Goal: Task Accomplishment & Management: Complete application form

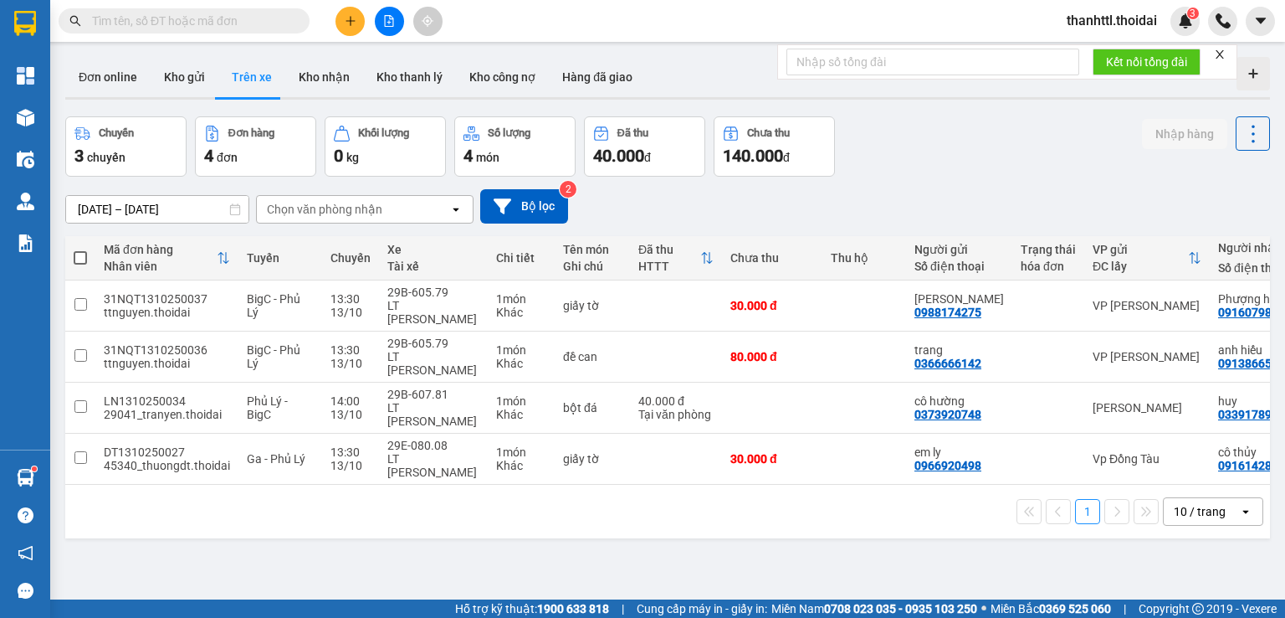
drag, startPoint x: 711, startPoint y: 508, endPoint x: 590, endPoint y: 581, distance: 141.5
click at [710, 508] on div "ver 1.8.146 Đơn online Kho gửi Trên xe Kho nhận Kho thanh lý Kho công nợ Hàng đ…" at bounding box center [668, 359] width 1218 height 618
click at [353, 15] on icon "plus" at bounding box center [351, 21] width 12 height 12
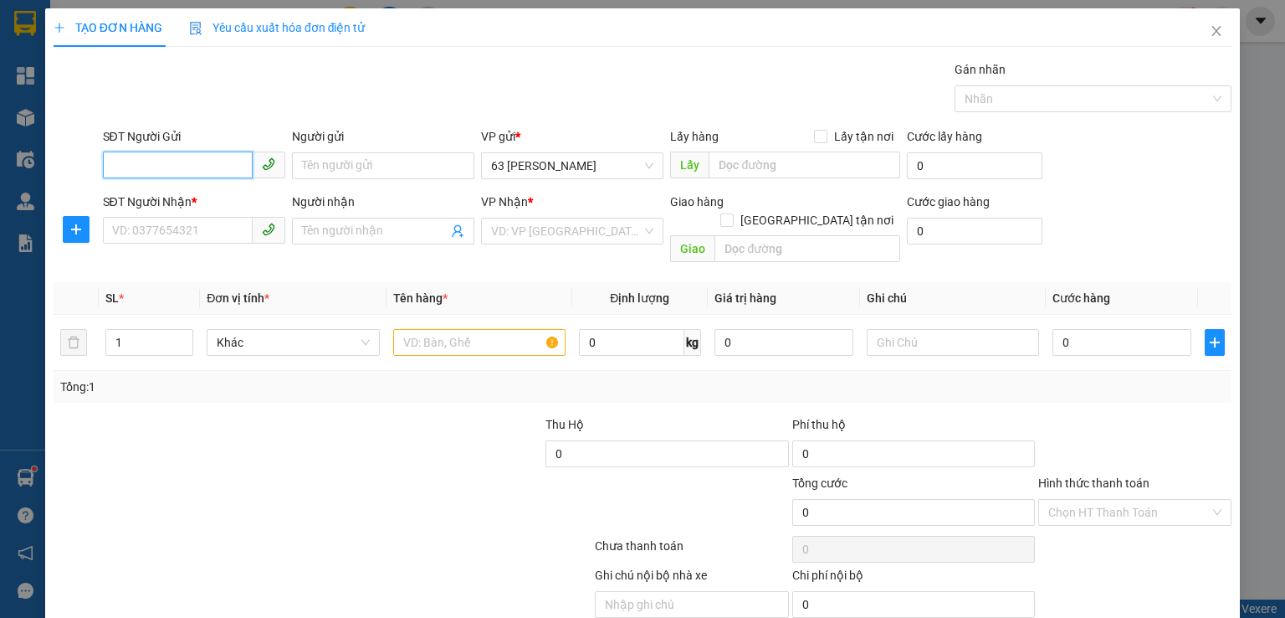
click at [231, 162] on input "SĐT Người Gửi" at bounding box center [178, 164] width 150 height 27
click at [191, 198] on div "0986612411 - yến" at bounding box center [191, 198] width 161 height 18
type input "0986612411"
type input "yến"
type input "0986612411"
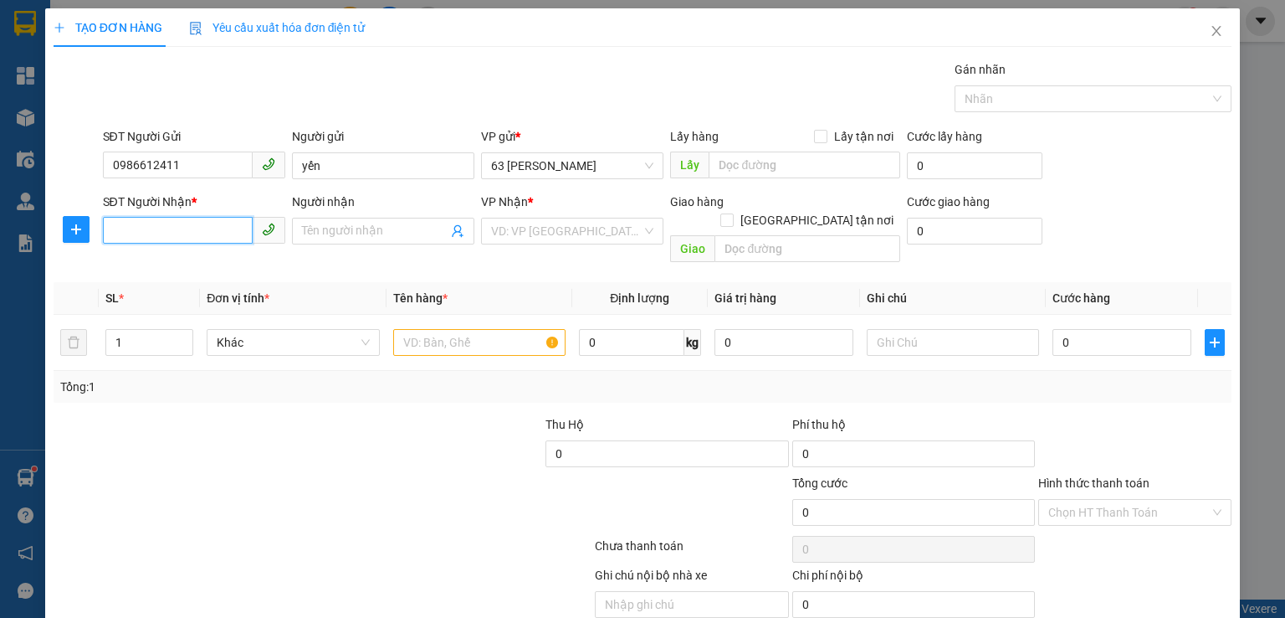
click at [211, 228] on input "SĐT Người Nhận *" at bounding box center [178, 230] width 150 height 27
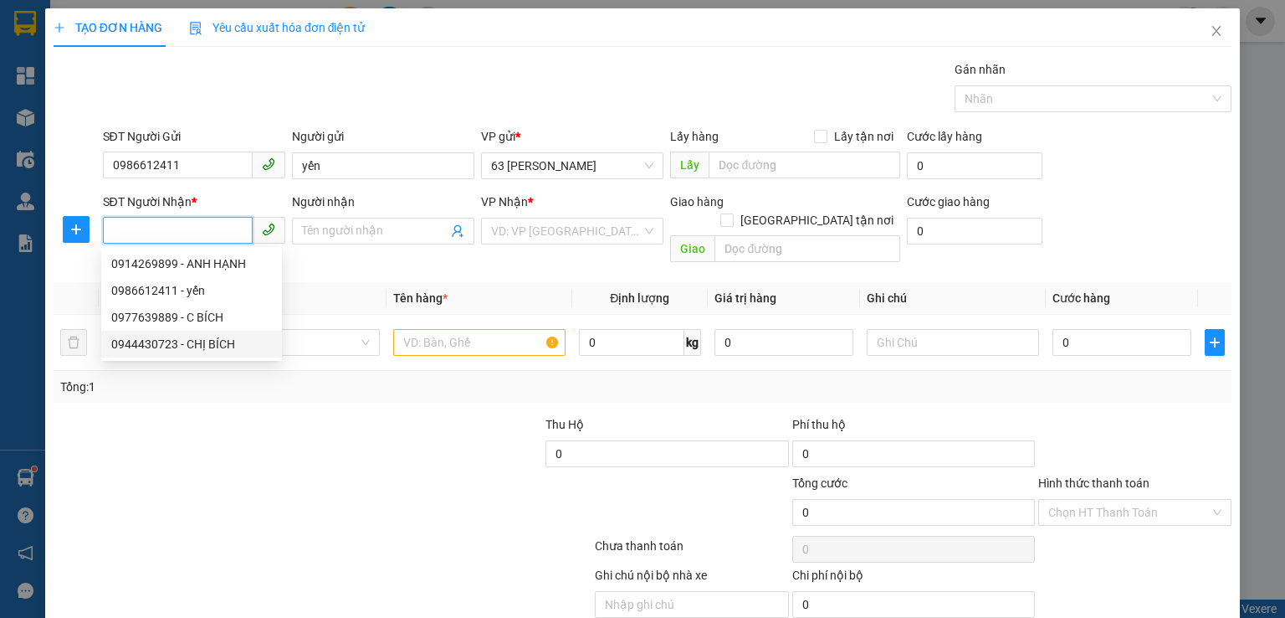
click at [228, 342] on div "0944430723 - CHỊ BÍCH" at bounding box center [191, 344] width 161 height 18
type input "0944430723"
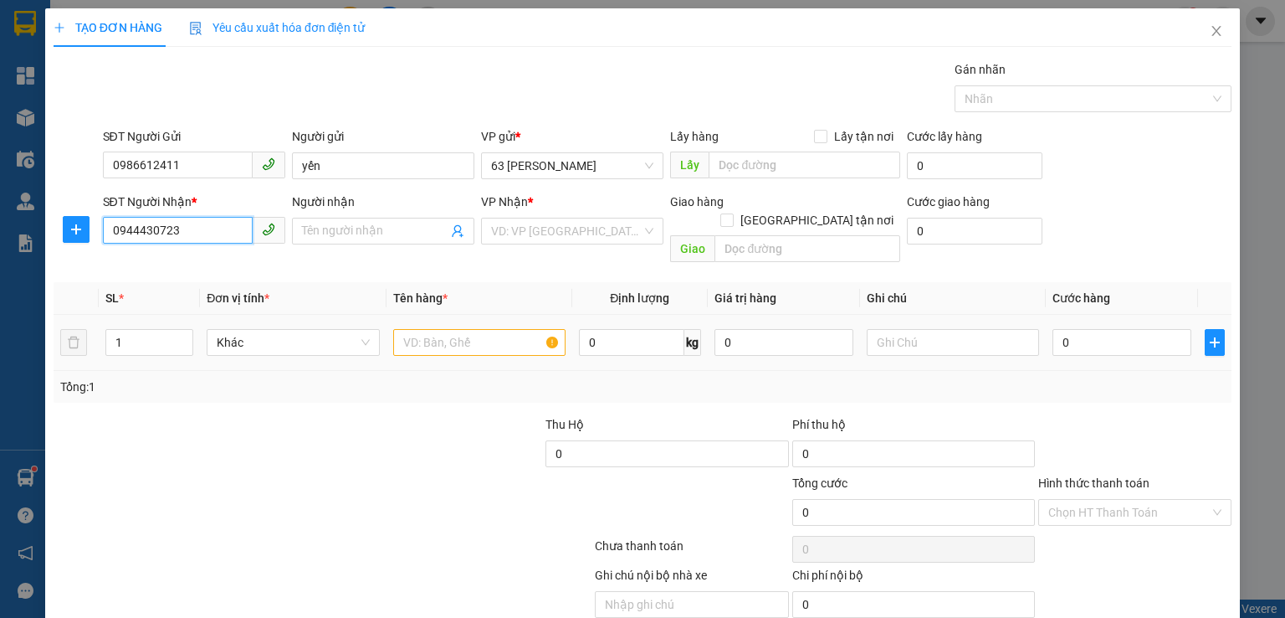
type input "CHỊ BÍCH"
click at [449, 329] on input "text" at bounding box center [479, 342] width 172 height 27
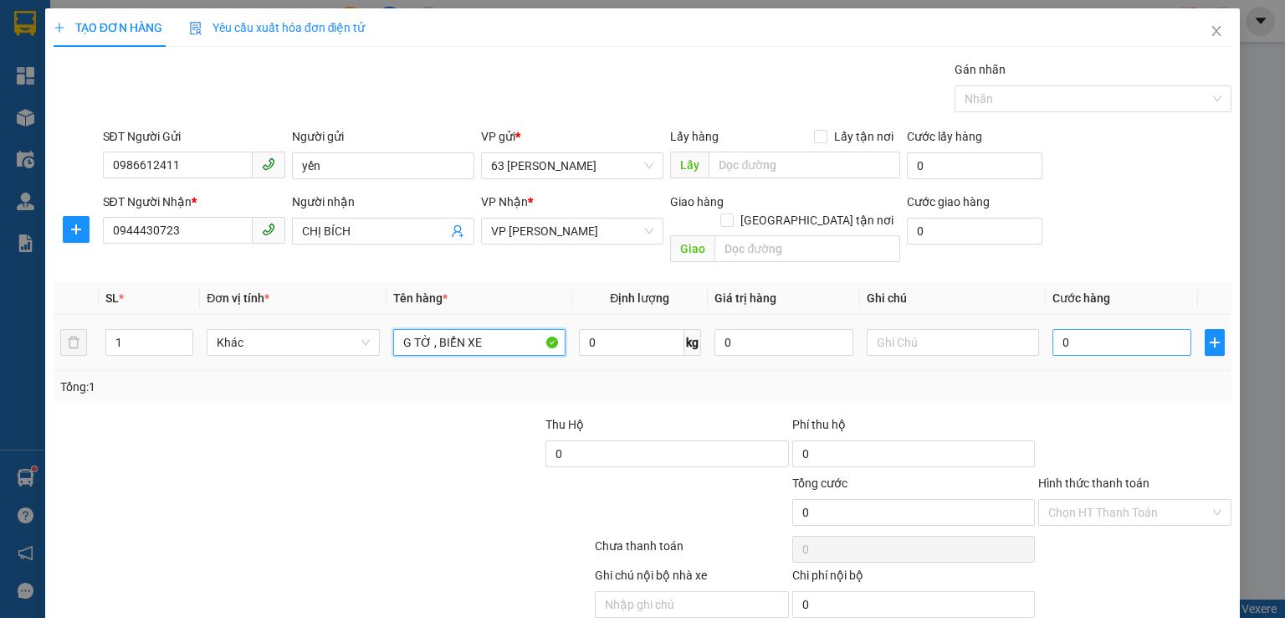
type input "G TỜ , BIỂN XE"
click at [1151, 329] on input "0" at bounding box center [1122, 342] width 139 height 27
type input "3"
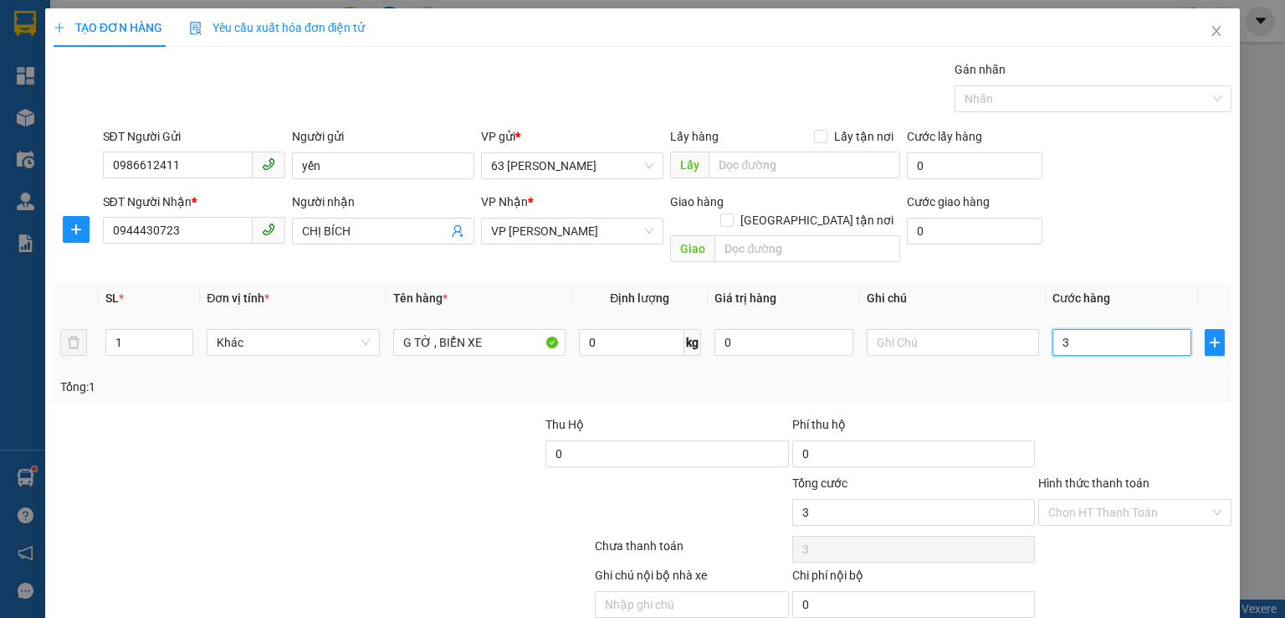
type input "30"
type input "300"
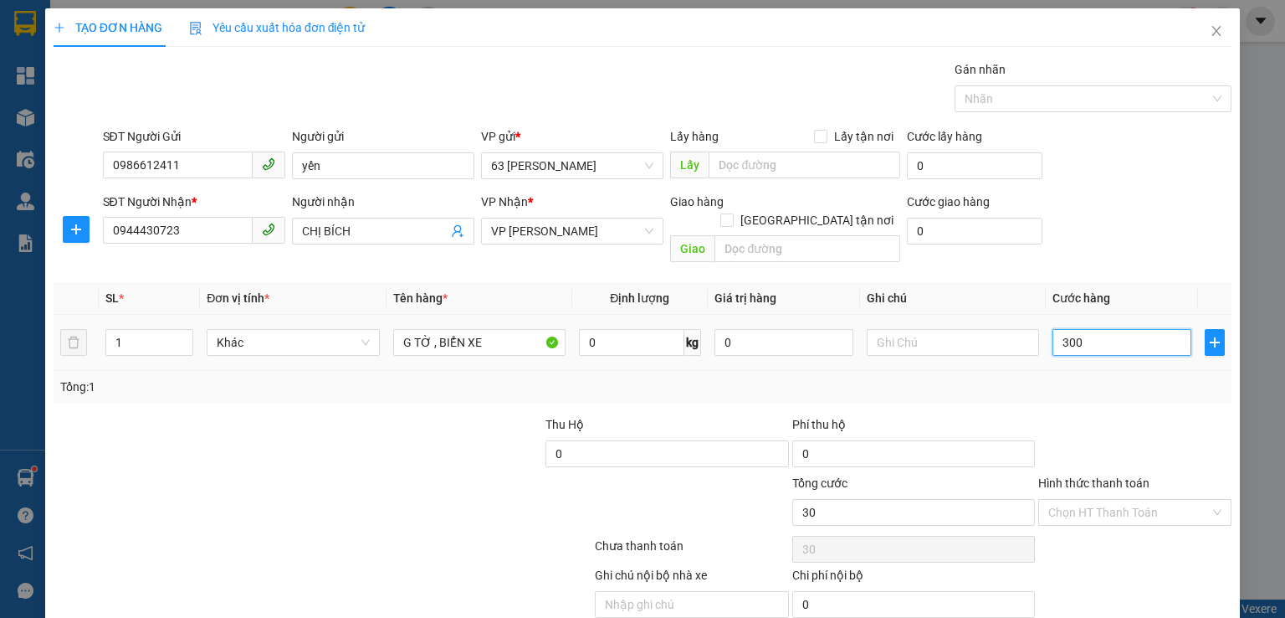
type input "300"
type input "3.000"
type input "30.000"
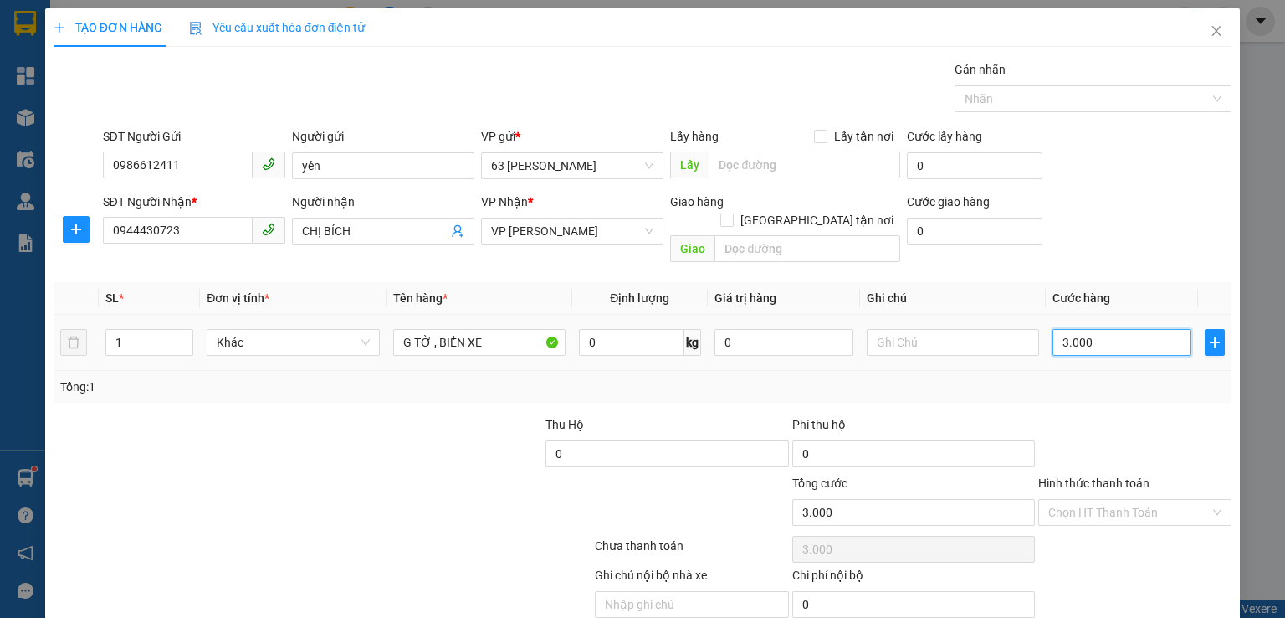
type input "30.000"
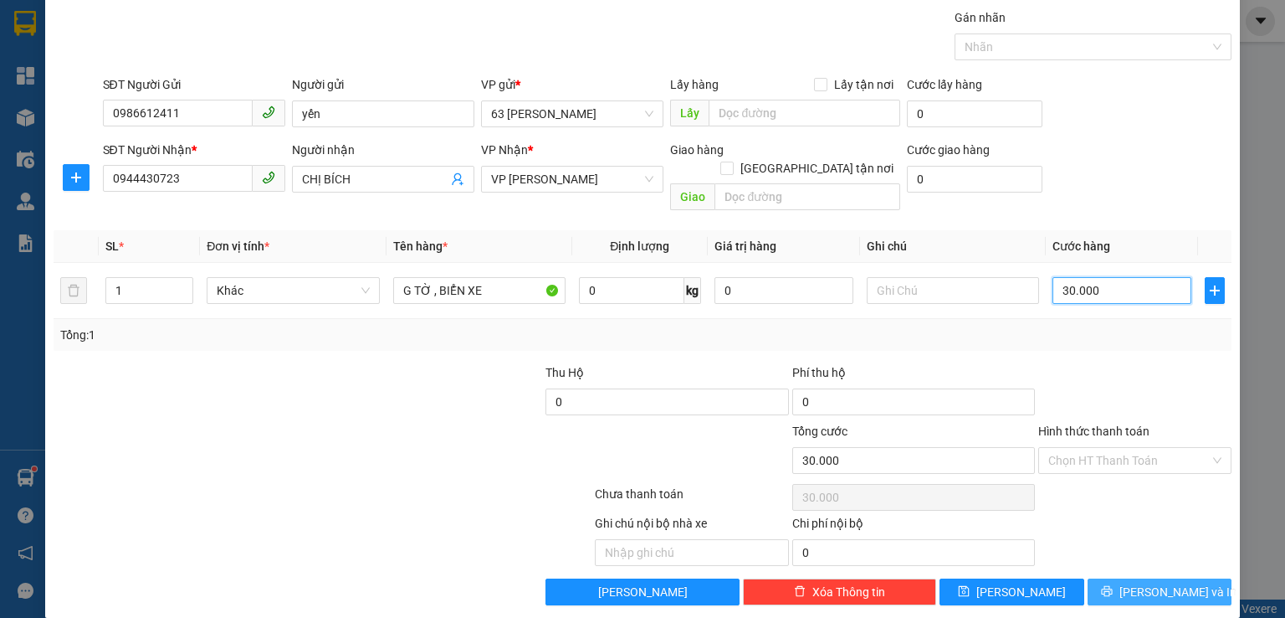
type input "30.000"
click at [1140, 582] on span "[PERSON_NAME] và In" at bounding box center [1178, 591] width 117 height 18
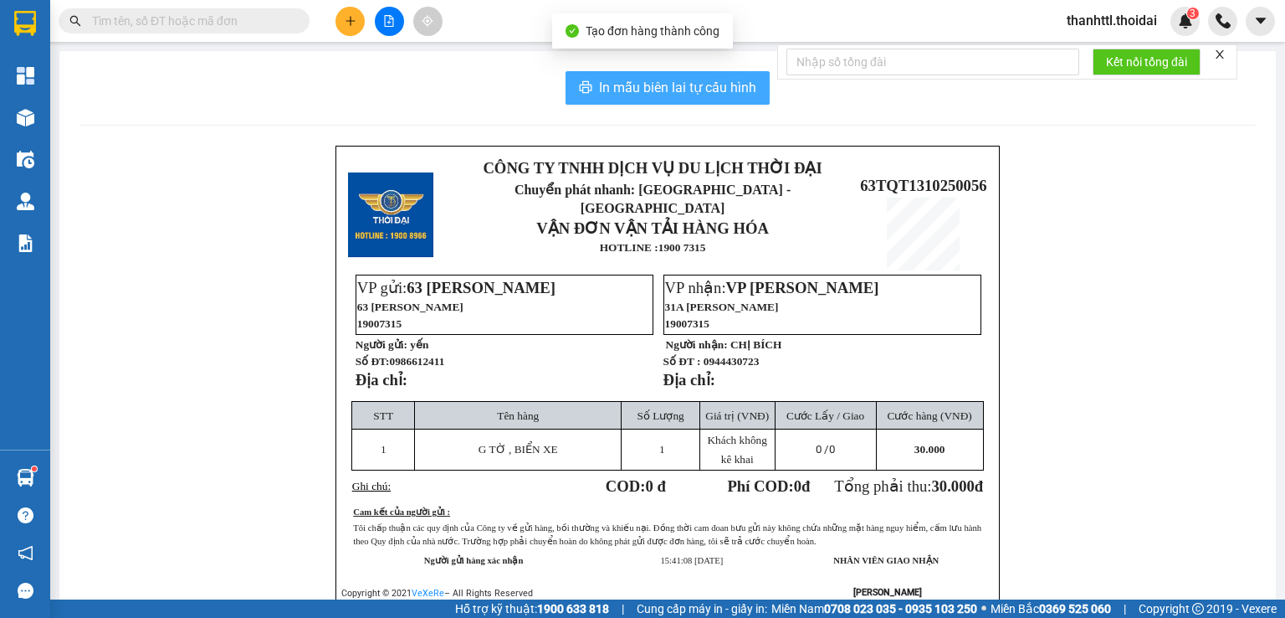
click at [693, 88] on span "In mẫu biên lai tự cấu hình" at bounding box center [677, 87] width 157 height 21
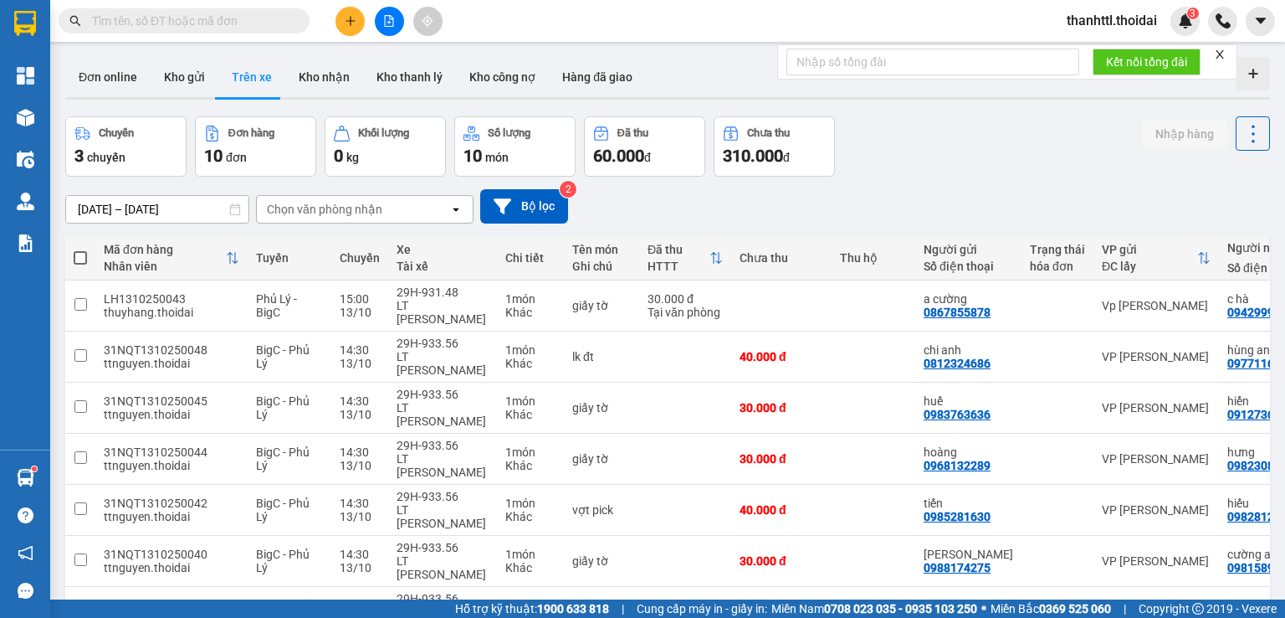
scroll to position [144, 0]
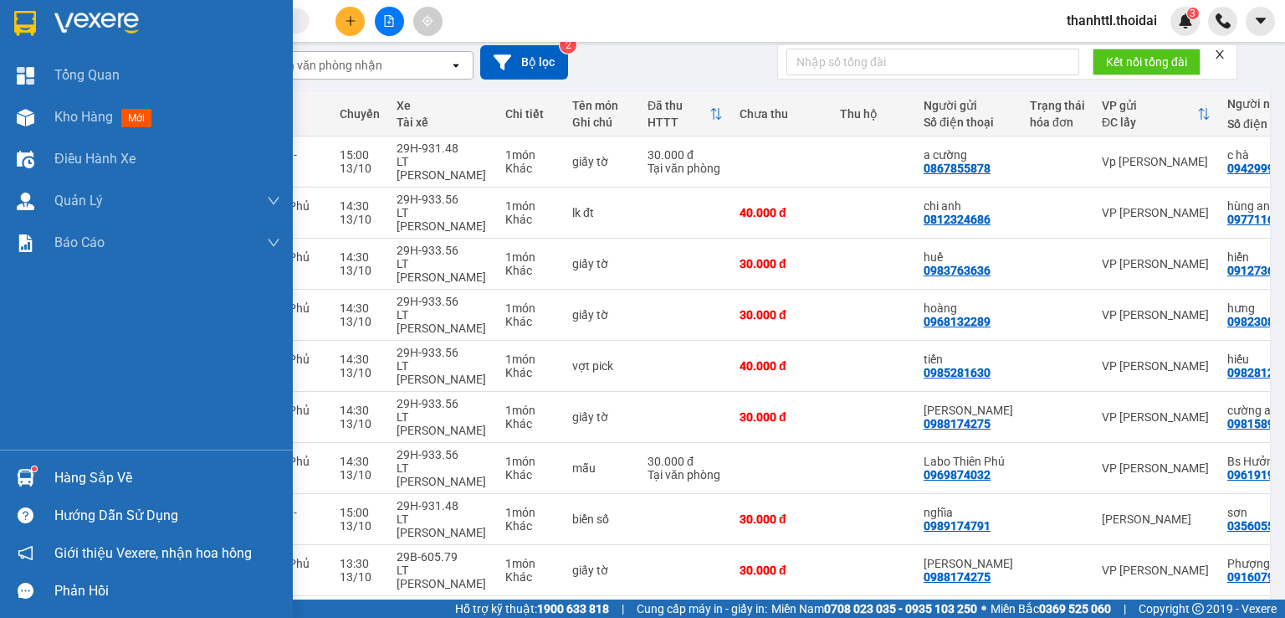
click at [41, 475] on div "Hàng sắp về" at bounding box center [146, 478] width 293 height 38
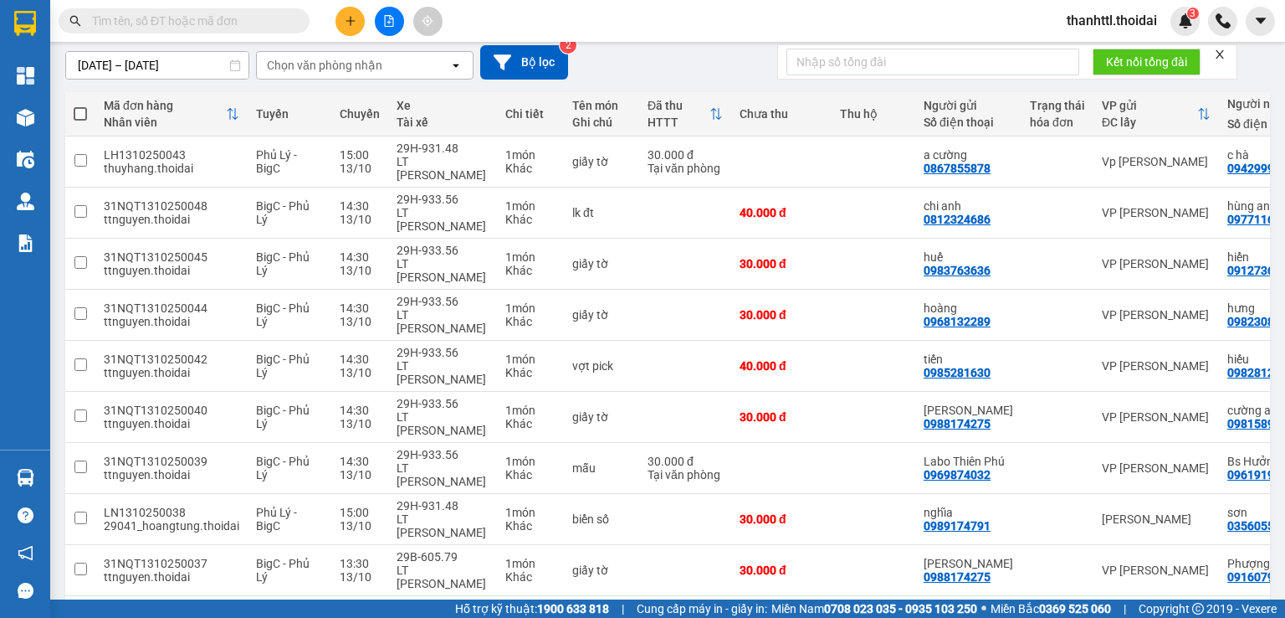
drag, startPoint x: 978, startPoint y: 562, endPoint x: 402, endPoint y: 119, distance: 727.0
click at [974, 560] on section "Kết quả tìm kiếm ( 0 ) Bộ lọc No Data thanhttl.thoidai 3 Tổng Quan Kho hàng mới…" at bounding box center [642, 309] width 1285 height 618
click at [343, 25] on button at bounding box center [350, 21] width 29 height 29
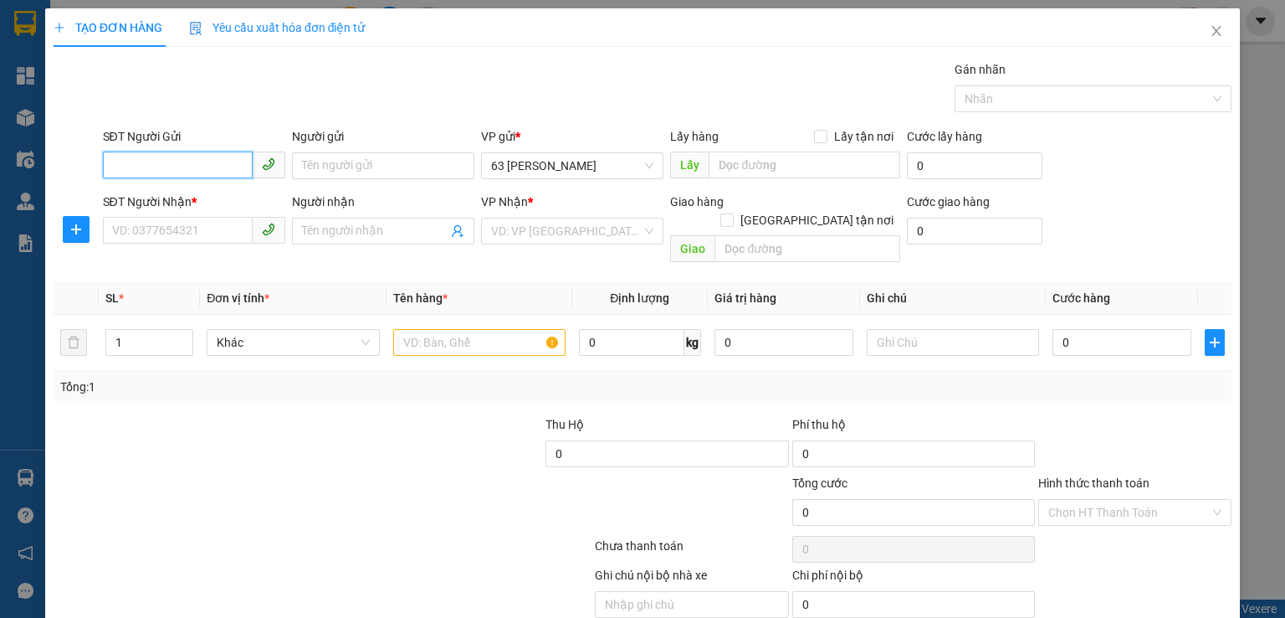
click at [223, 168] on input "SĐT Người Gửi" at bounding box center [178, 164] width 150 height 27
type input "0932233736"
click at [318, 163] on input "Người gửi" at bounding box center [383, 165] width 182 height 27
drag, startPoint x: 351, startPoint y: 165, endPoint x: 323, endPoint y: 178, distance: 31.4
click at [323, 178] on div "Người gửi chú đẠO chú đẠO" at bounding box center [383, 156] width 182 height 59
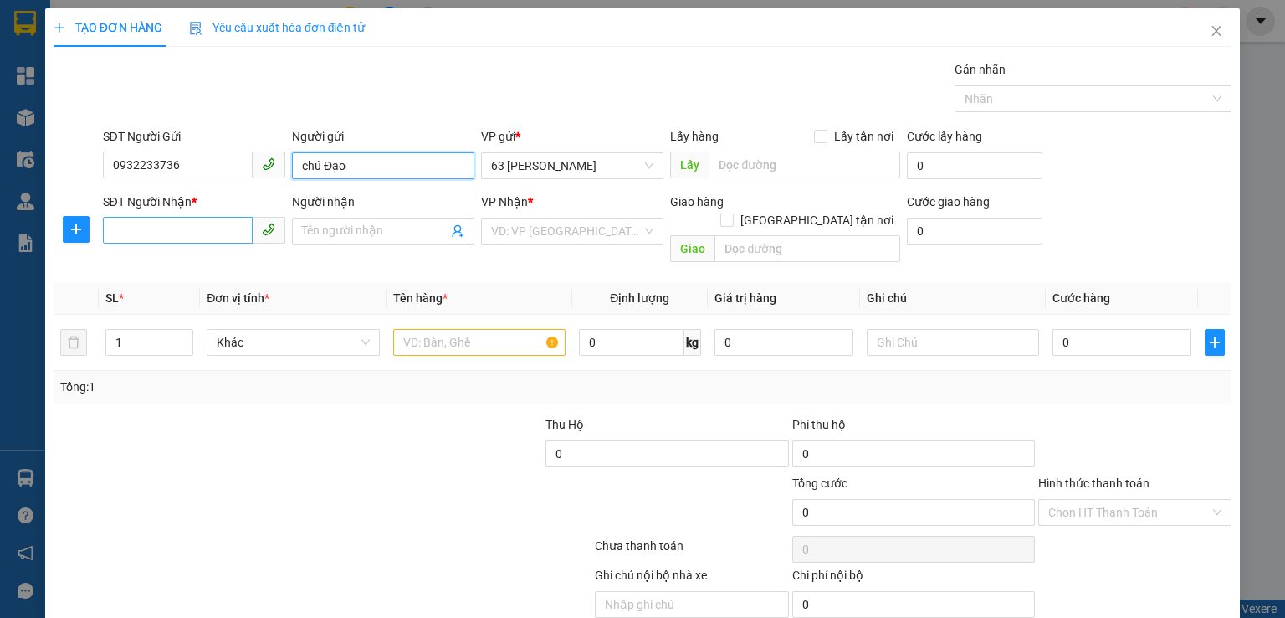
type input "chú Đạo"
click at [187, 222] on input "SĐT Người Nhận *" at bounding box center [178, 230] width 150 height 27
type input "0349619972"
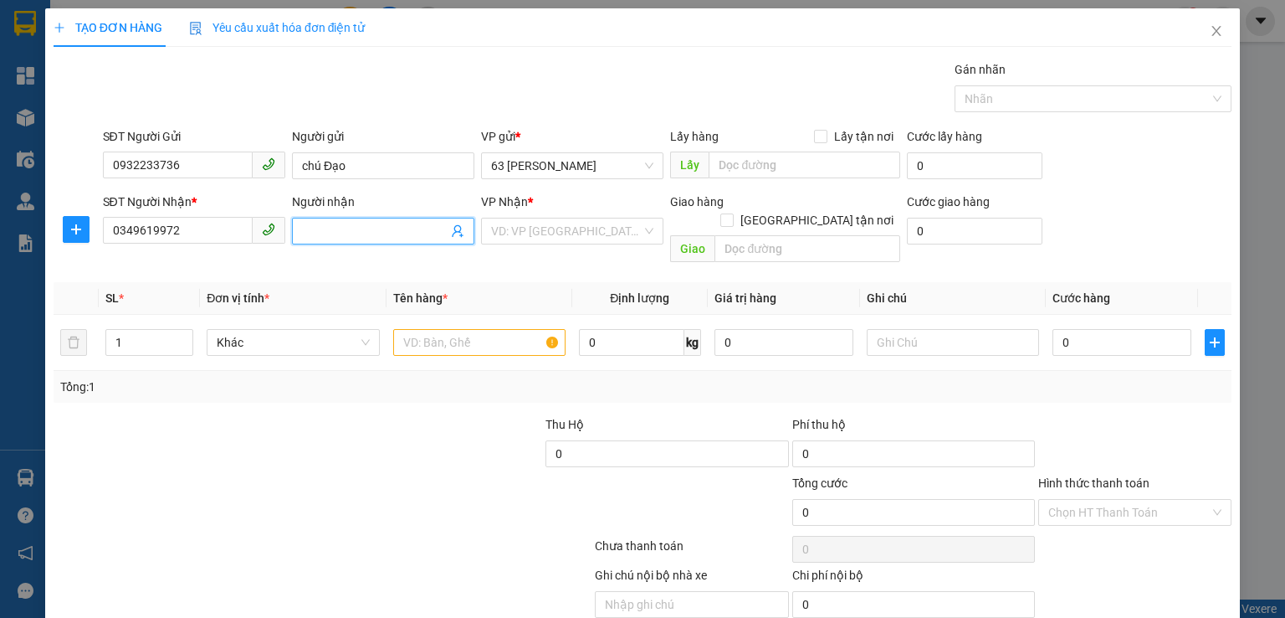
click at [325, 228] on input "Người nhận" at bounding box center [375, 231] width 146 height 18
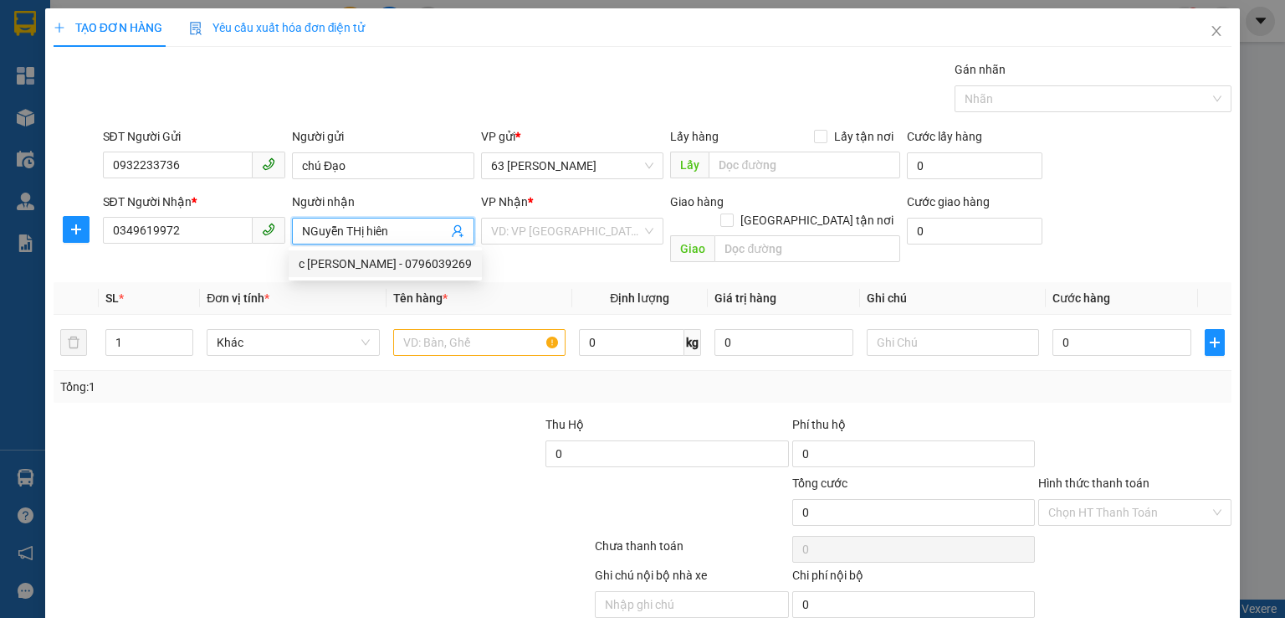
click at [357, 231] on input "NGuyễn THị hiên" at bounding box center [375, 231] width 146 height 18
click at [316, 232] on input "[PERSON_NAME]" at bounding box center [375, 231] width 146 height 18
drag, startPoint x: 359, startPoint y: 233, endPoint x: 342, endPoint y: 239, distance: 17.7
click at [342, 239] on input "[PERSON_NAME]" at bounding box center [375, 231] width 146 height 18
click at [369, 232] on input "[PERSON_NAME]" at bounding box center [375, 231] width 146 height 18
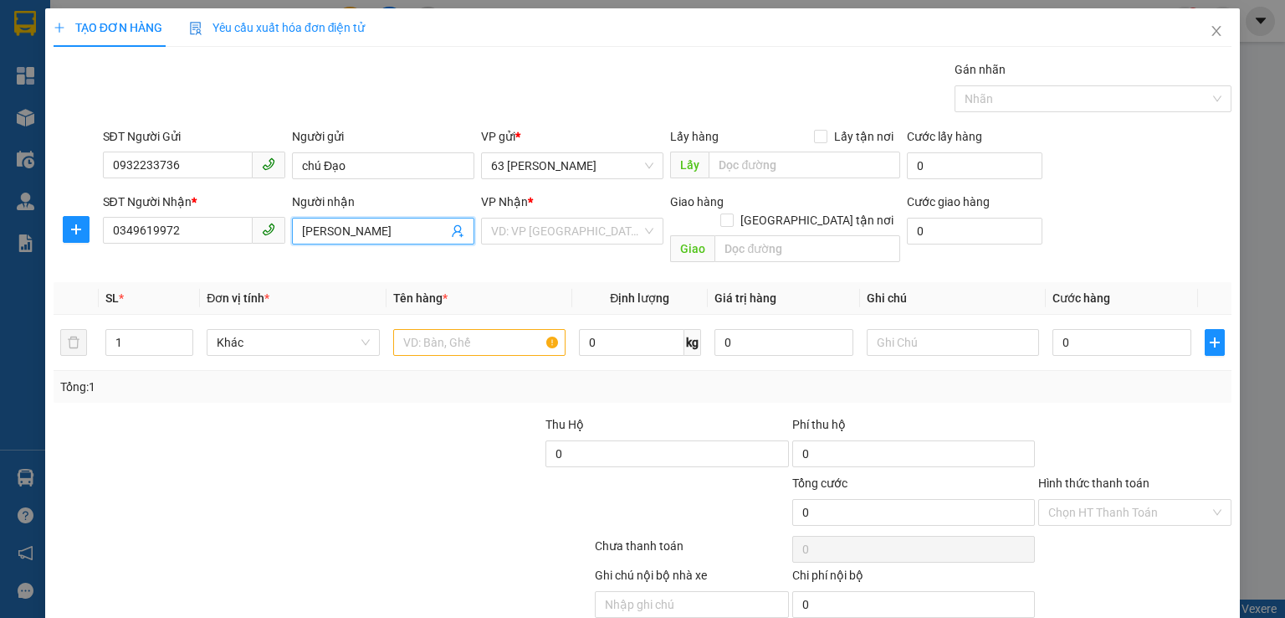
click at [364, 232] on input "[PERSON_NAME]" at bounding box center [375, 231] width 146 height 18
type input "[PERSON_NAME]"
click at [443, 182] on div "Người gửi chú Đạo" at bounding box center [383, 156] width 182 height 59
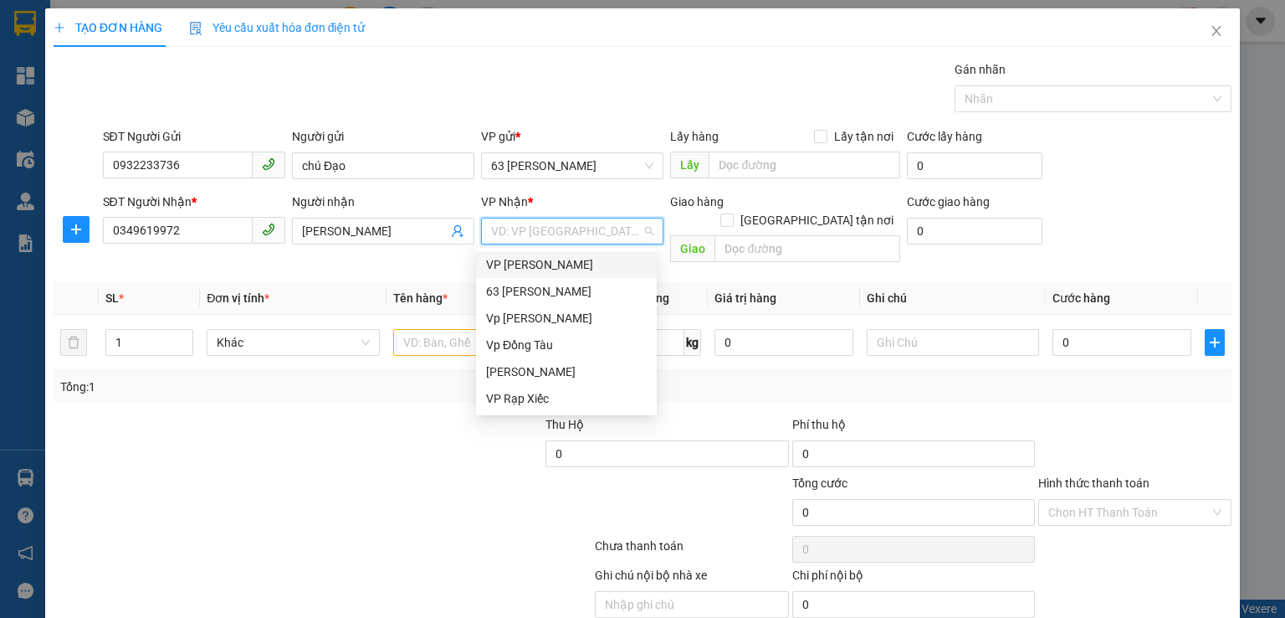
click at [581, 234] on input "search" at bounding box center [566, 230] width 151 height 25
click at [577, 269] on div "VP [PERSON_NAME]" at bounding box center [566, 264] width 161 height 18
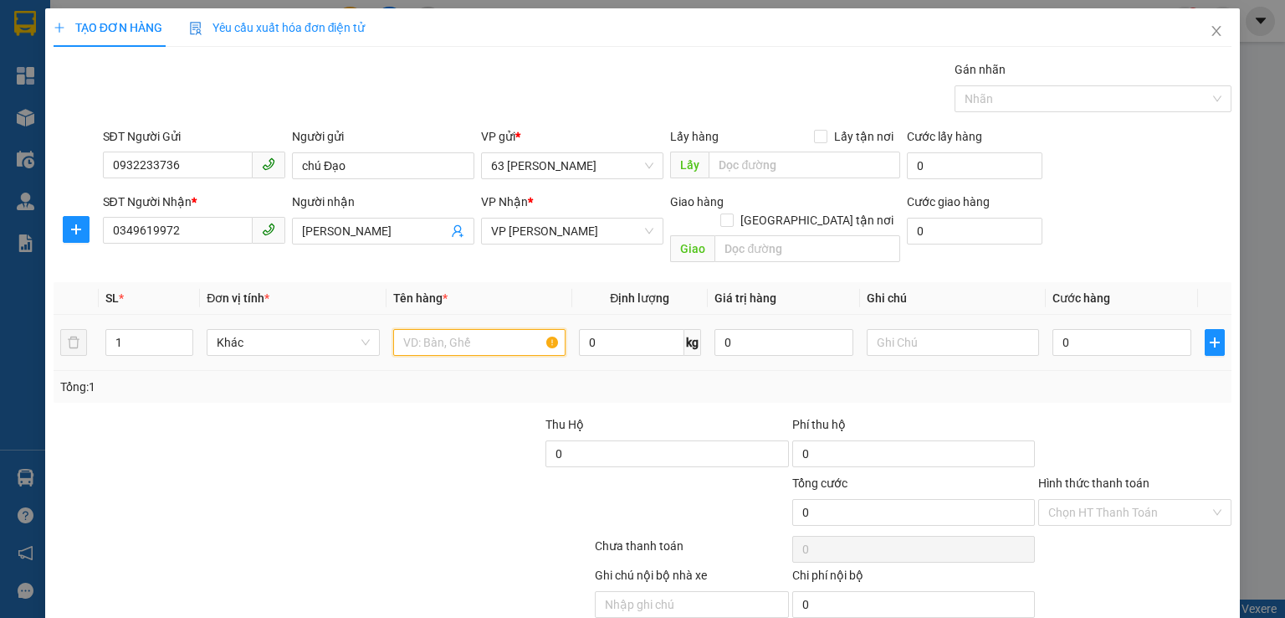
click at [449, 329] on input "text" at bounding box center [479, 342] width 172 height 27
type input "y"
type input "rau m chuối , trứng , thịt"
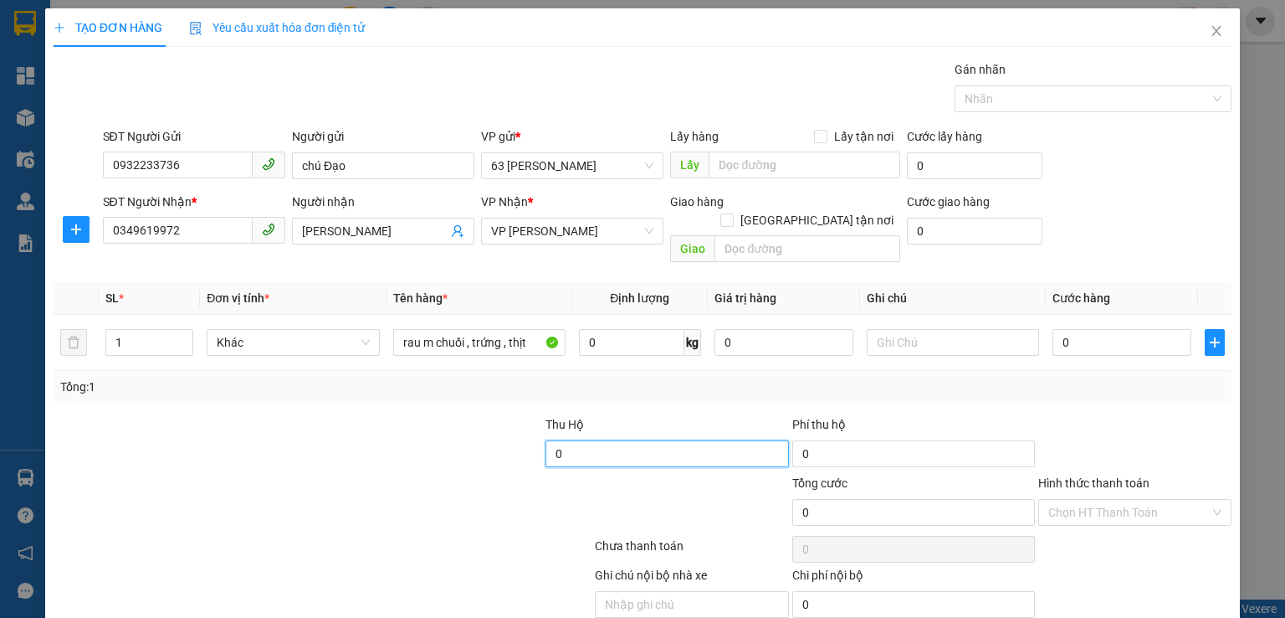
click at [734, 440] on input "0" at bounding box center [667, 453] width 243 height 27
click at [1068, 329] on input "0" at bounding box center [1122, 342] width 139 height 27
type input "1"
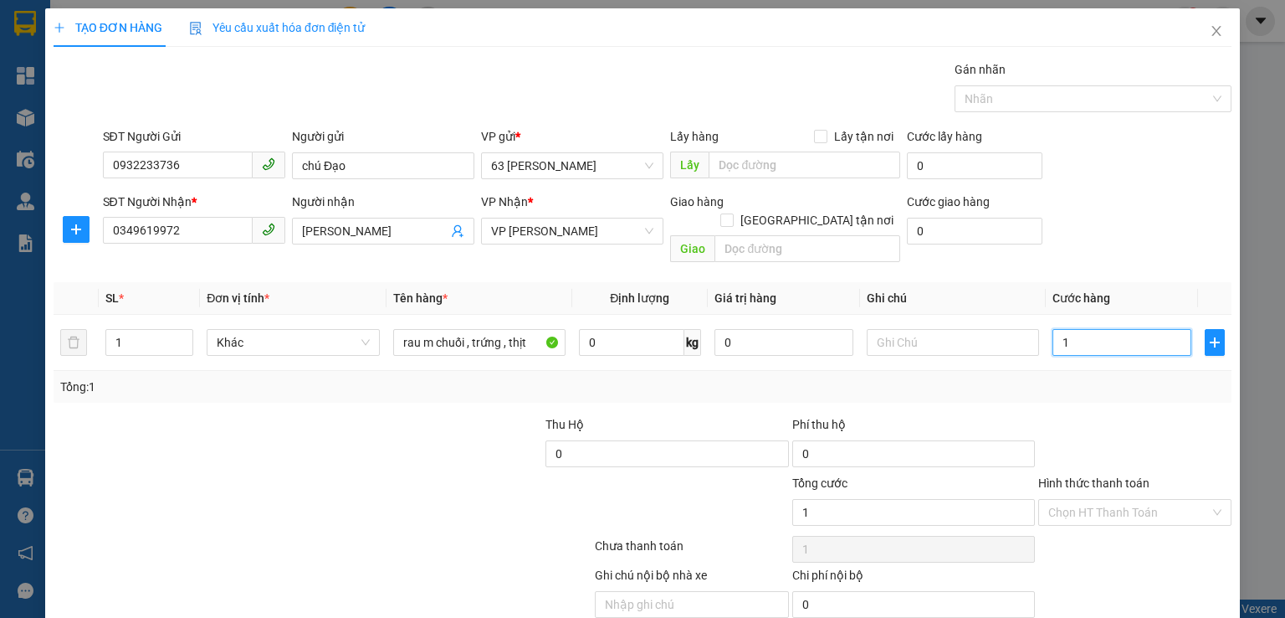
type input "10"
type input "100"
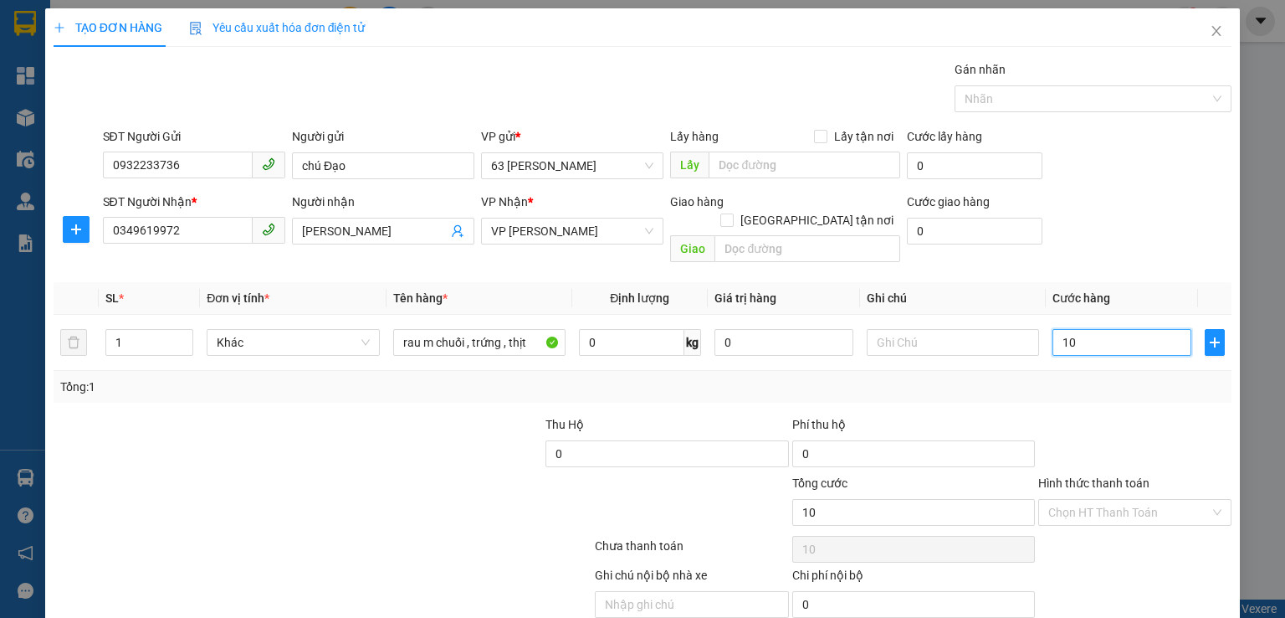
type input "100"
type input "1.000"
type input "10.000"
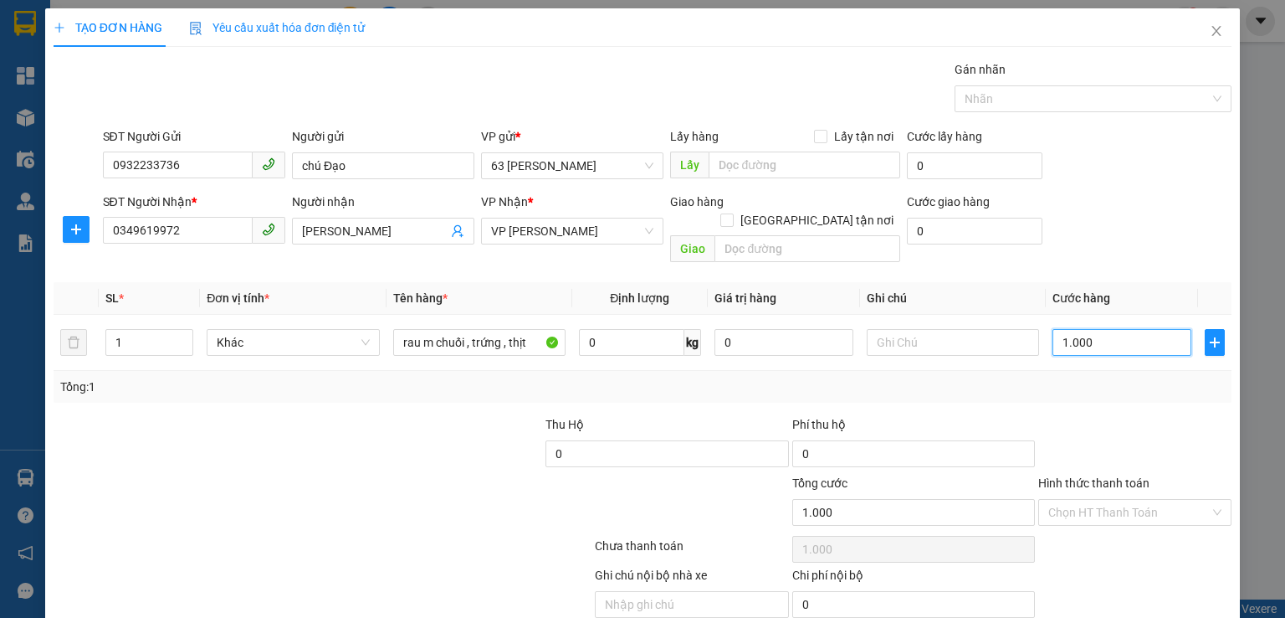
type input "10.000"
type input "100.000"
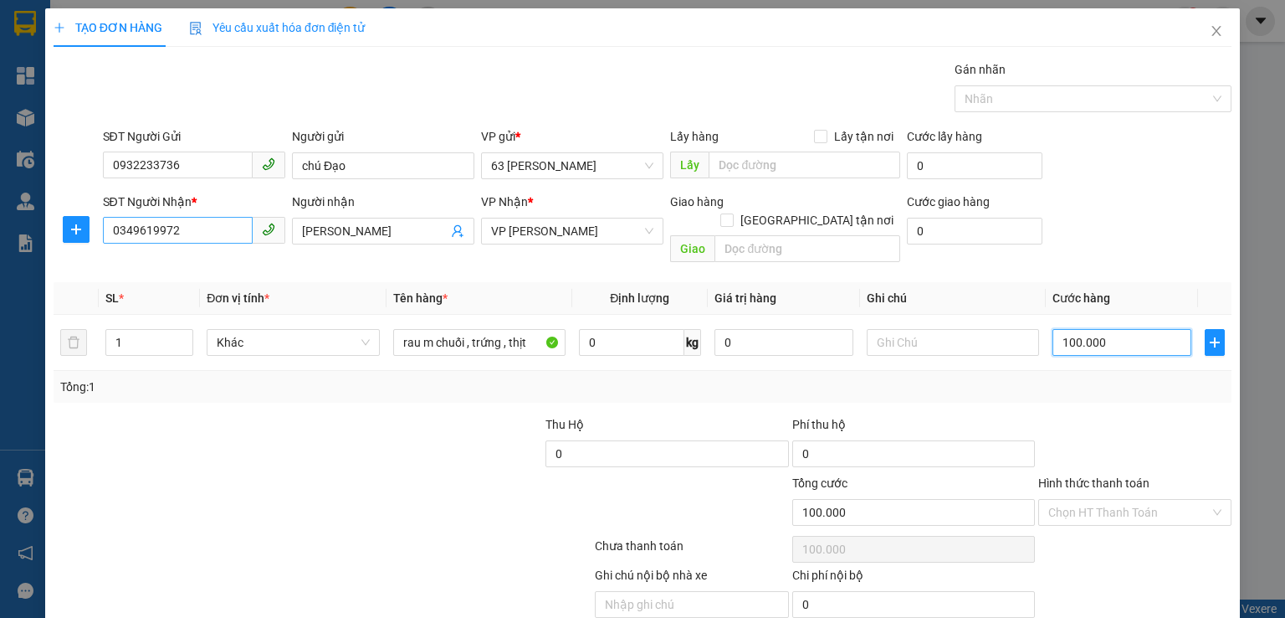
type input "100.000"
click at [191, 233] on input "0349619972" at bounding box center [178, 230] width 150 height 27
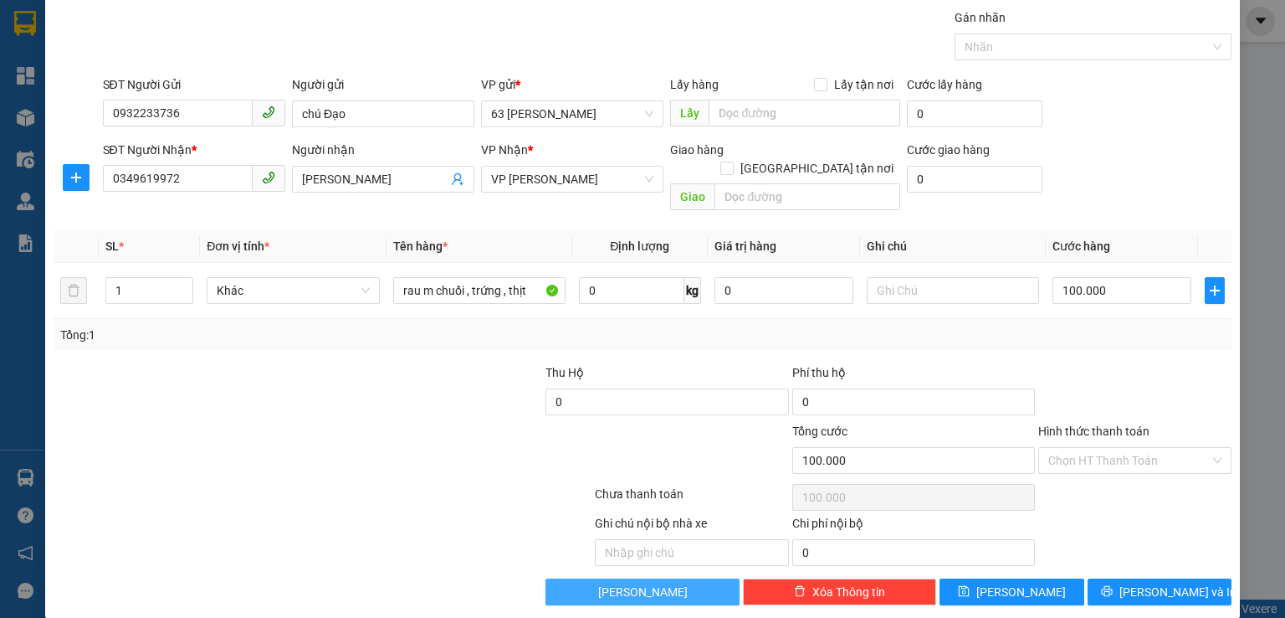
click at [668, 578] on button "[PERSON_NAME]" at bounding box center [642, 591] width 193 height 27
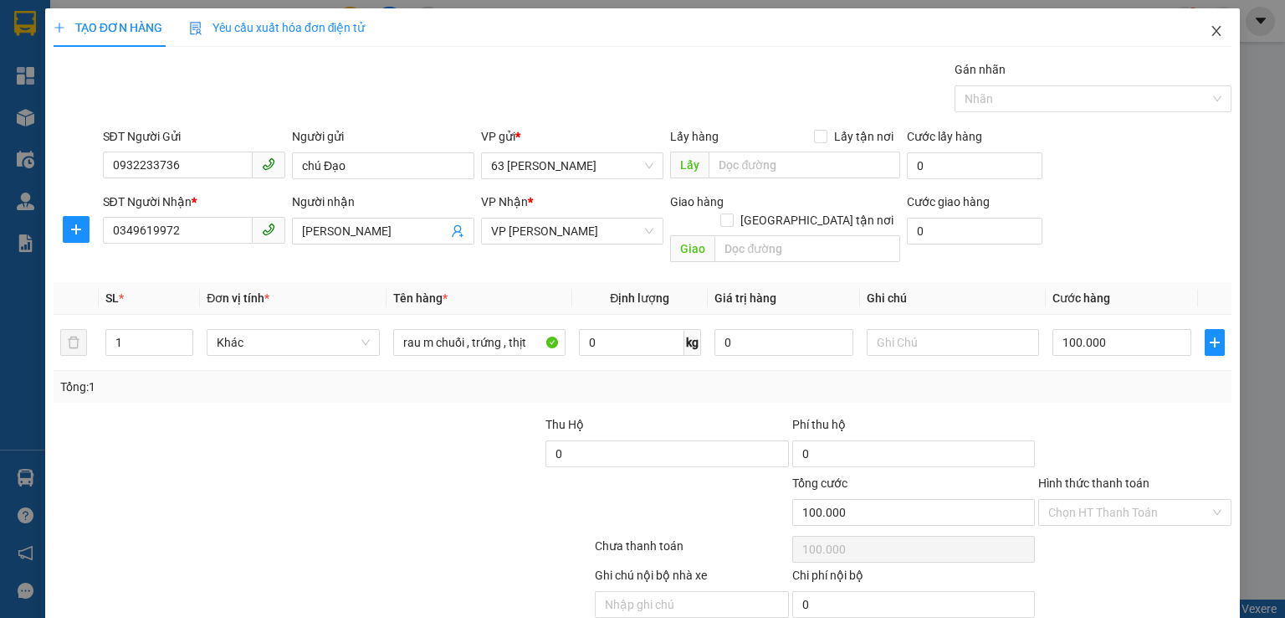
click at [1213, 34] on span "Close" at bounding box center [1216, 31] width 47 height 47
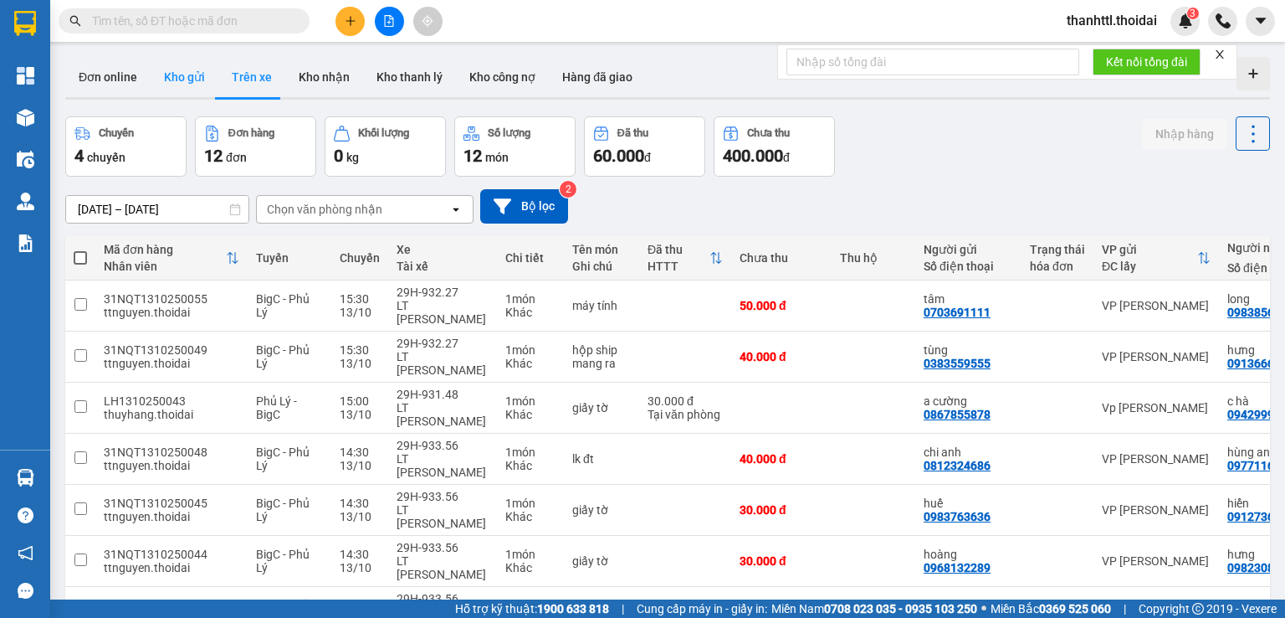
click at [183, 78] on button "Kho gửi" at bounding box center [185, 77] width 68 height 40
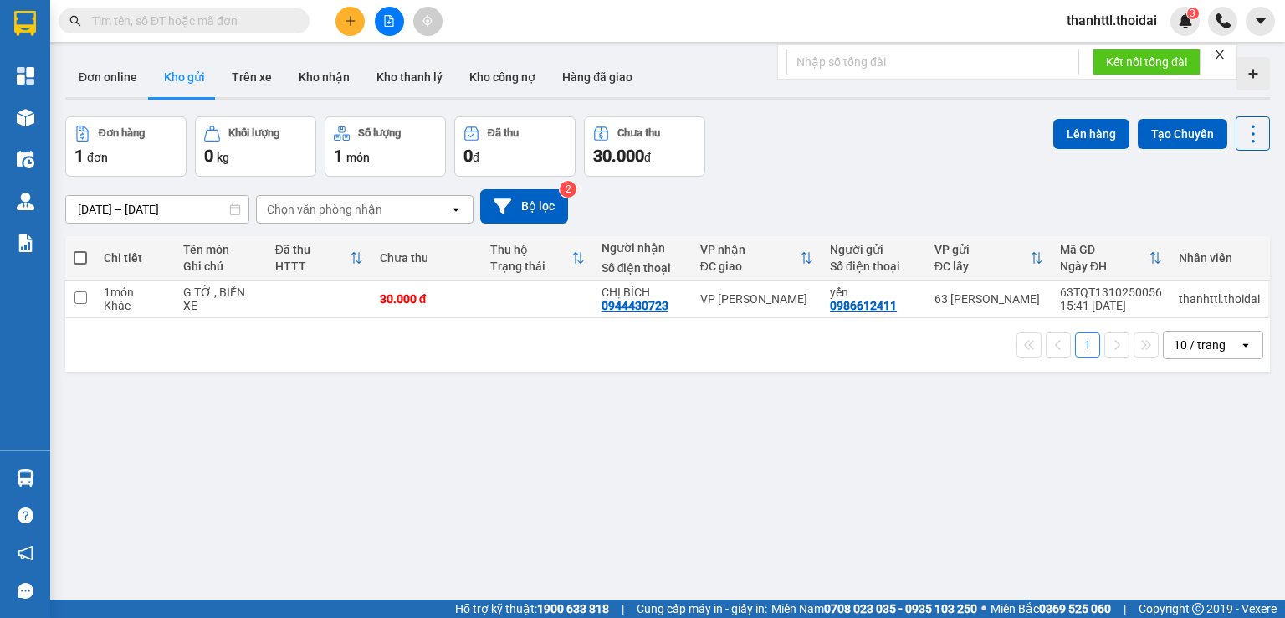
click at [345, 25] on icon "plus" at bounding box center [351, 21] width 12 height 12
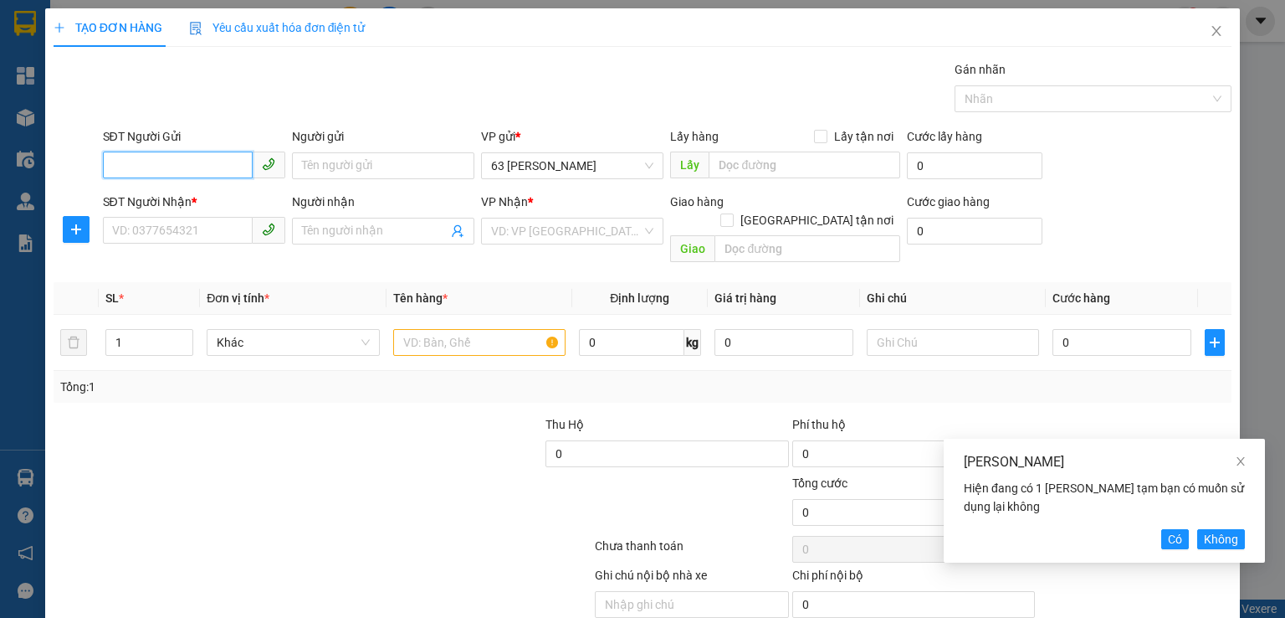
click at [173, 166] on input "SĐT Người Gửi" at bounding box center [178, 164] width 150 height 27
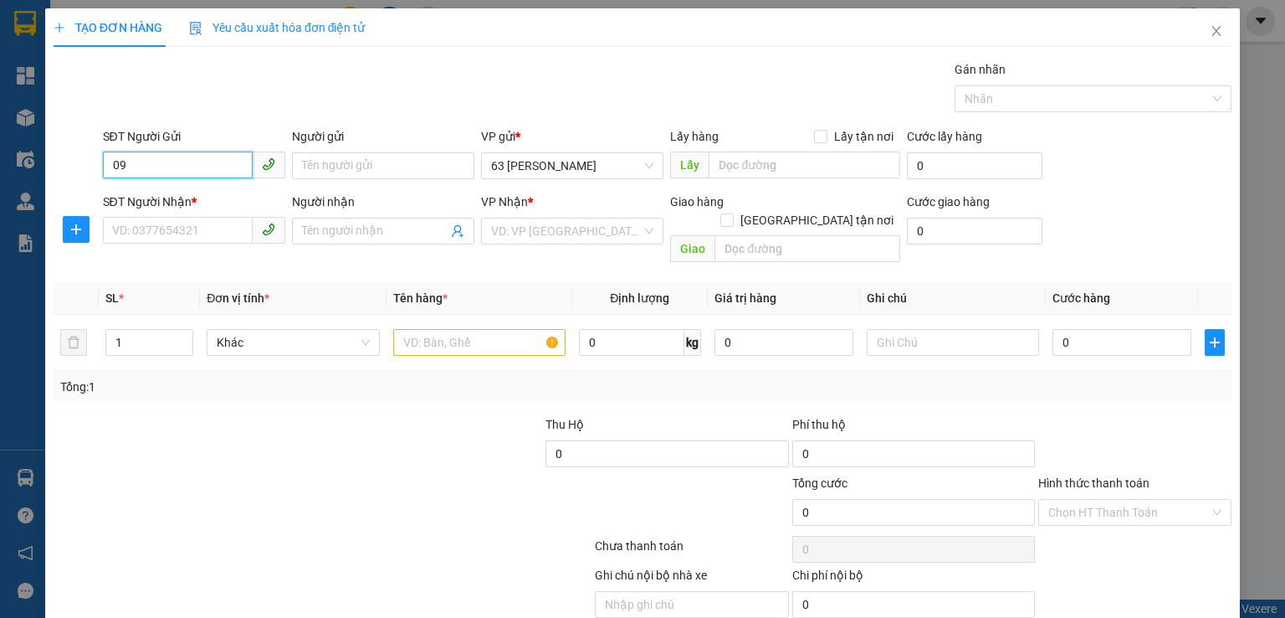
type input "0"
type input "3"
type input "0932233736"
click at [385, 168] on input "Người gửi" at bounding box center [383, 165] width 182 height 27
click at [1217, 33] on span "Close" at bounding box center [1216, 31] width 47 height 47
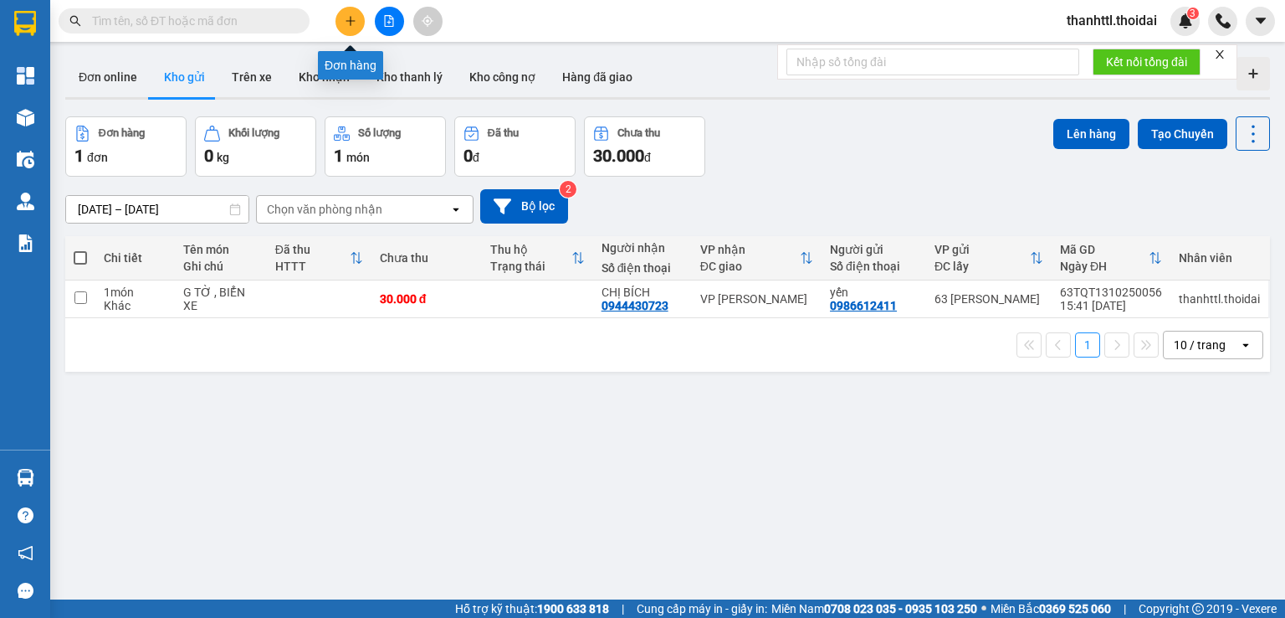
click at [353, 18] on icon "plus" at bounding box center [351, 21] width 12 height 12
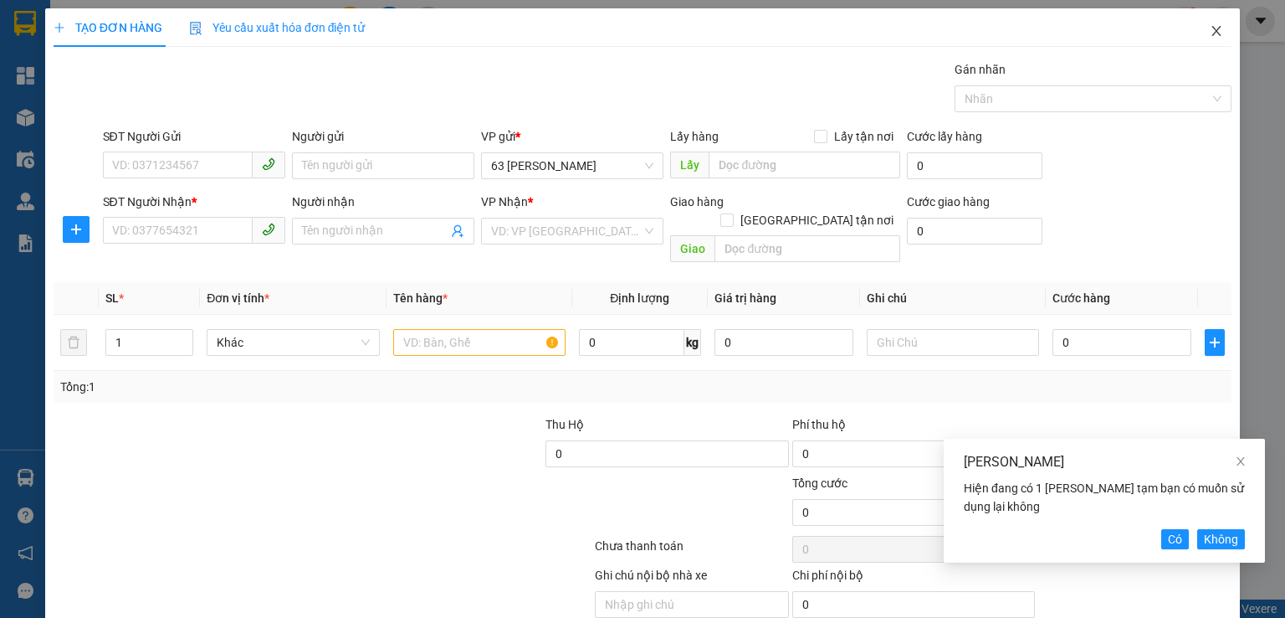
click at [1210, 26] on icon "close" at bounding box center [1216, 30] width 13 height 13
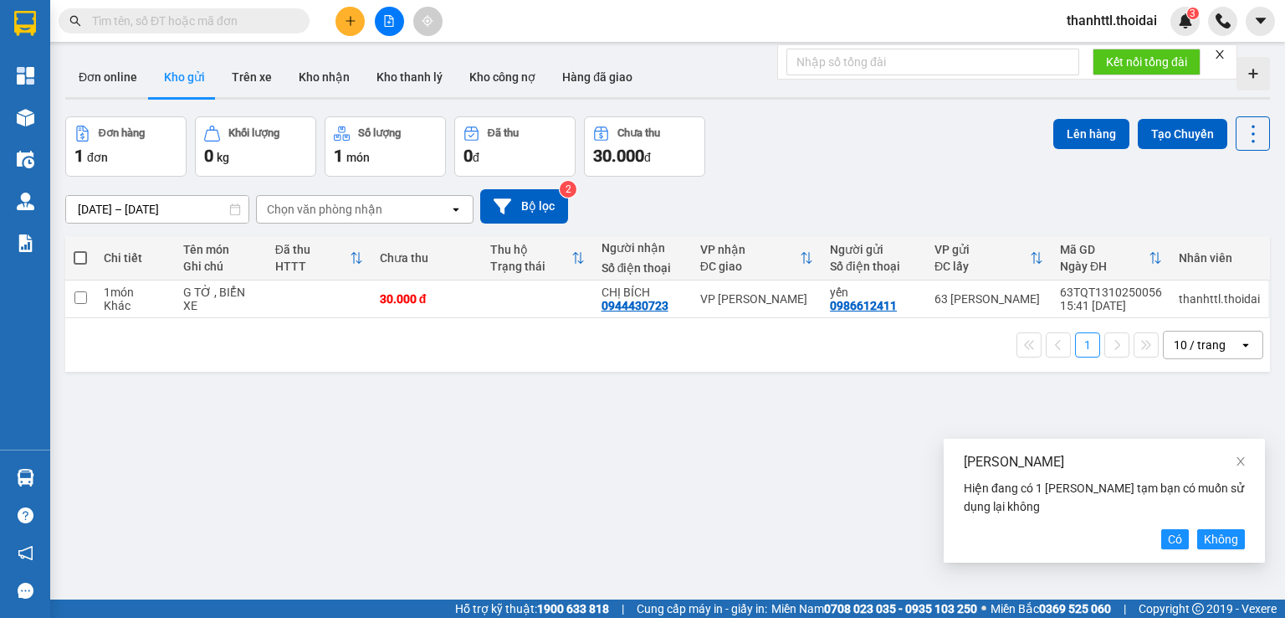
click at [254, 21] on input "text" at bounding box center [191, 21] width 198 height 18
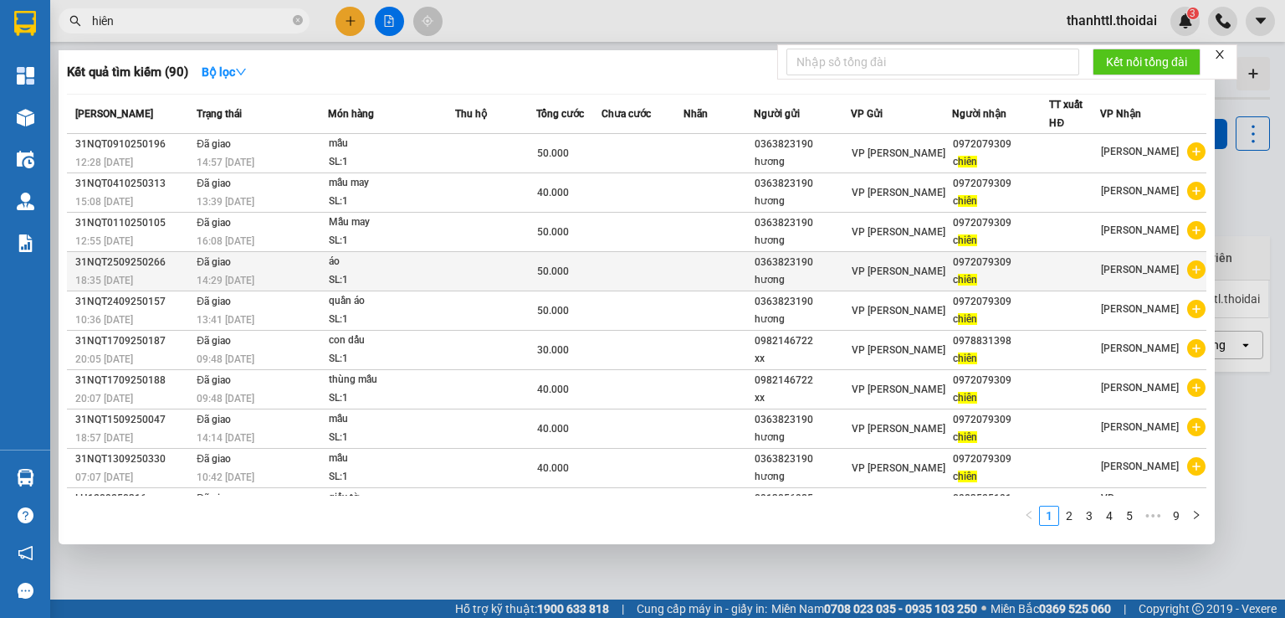
scroll to position [27, 0]
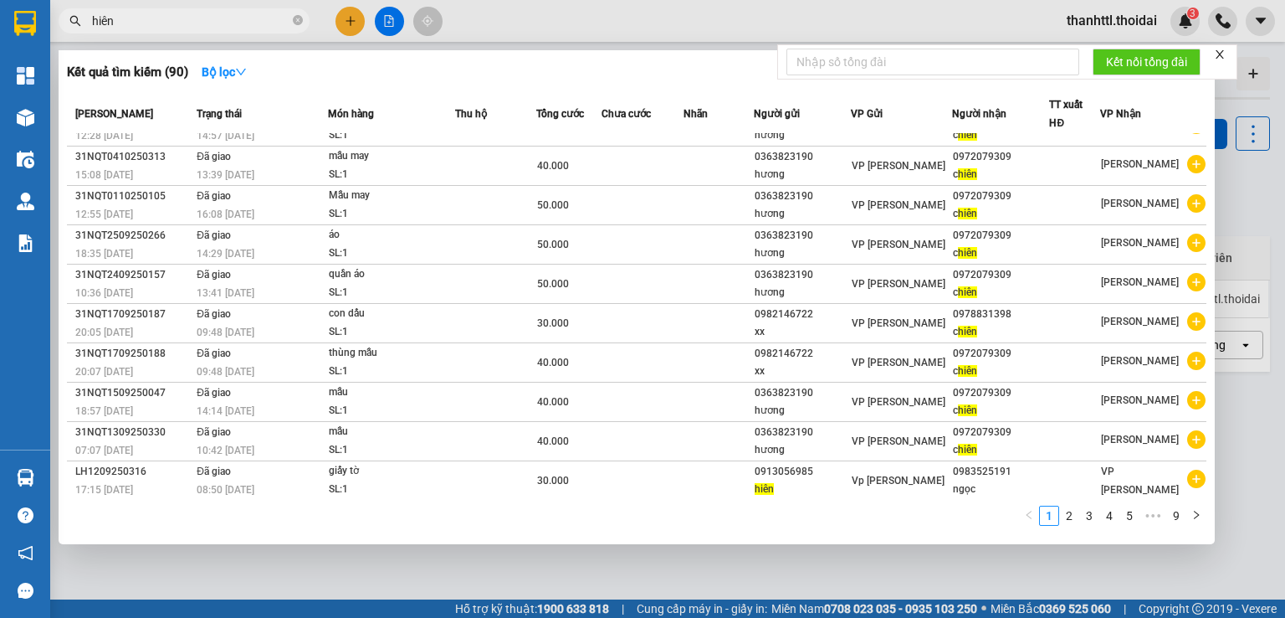
click at [181, 27] on input "hiên" at bounding box center [191, 21] width 198 height 18
click at [203, 12] on input "hiên" at bounding box center [191, 21] width 198 height 18
type input "hiên"
click at [1092, 520] on link "3" at bounding box center [1089, 515] width 18 height 18
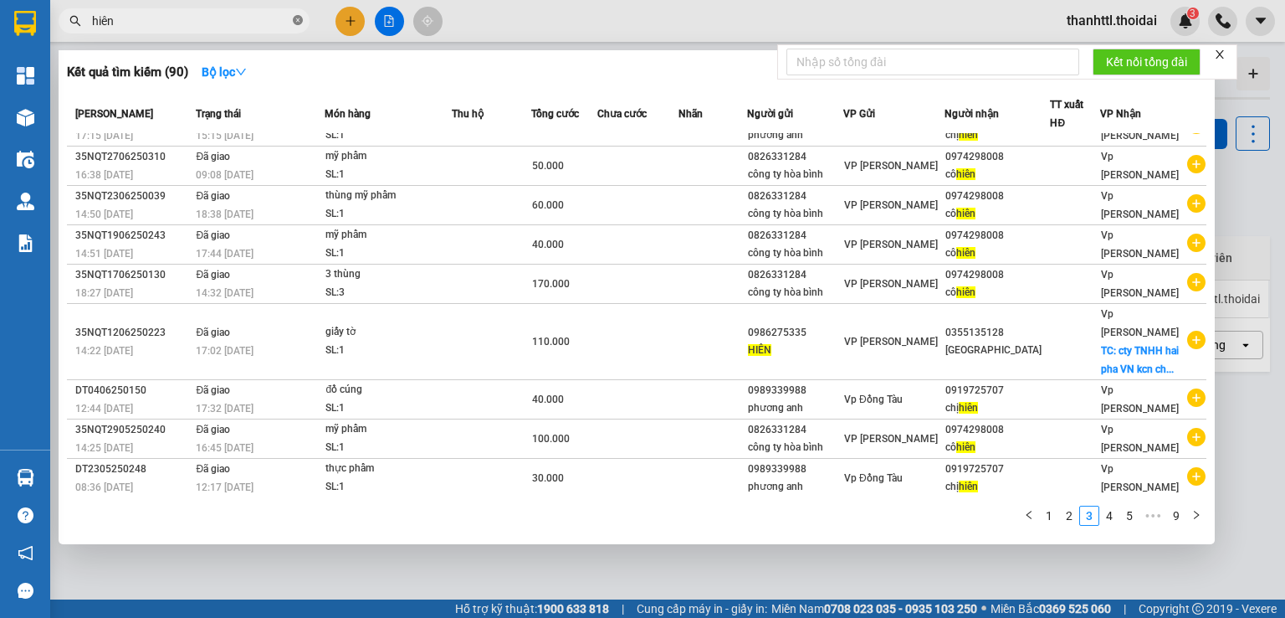
click at [299, 20] on icon "close-circle" at bounding box center [298, 20] width 10 height 10
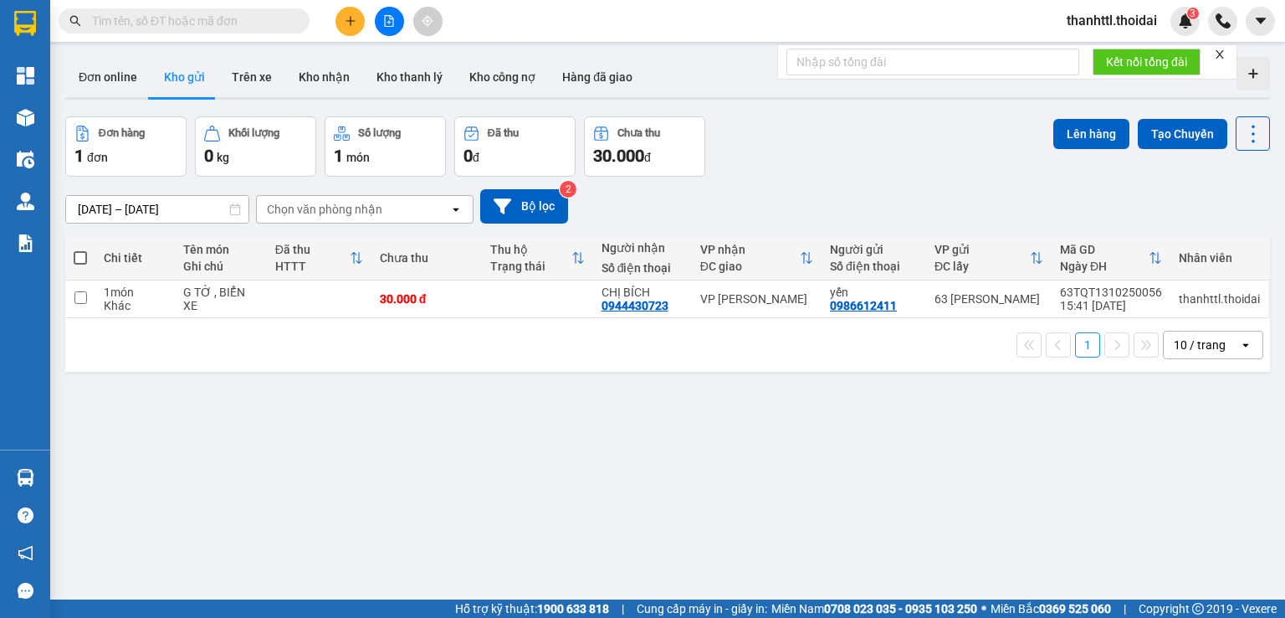
drag, startPoint x: 151, startPoint y: 28, endPoint x: 199, endPoint y: 78, distance: 69.8
click at [151, 28] on input "text" at bounding box center [191, 21] width 198 height 18
click at [172, 79] on button "Kho gửi" at bounding box center [185, 77] width 68 height 40
click at [166, 88] on button "Kho gửi" at bounding box center [185, 77] width 68 height 40
click at [166, 90] on button "Kho gửi" at bounding box center [185, 77] width 68 height 40
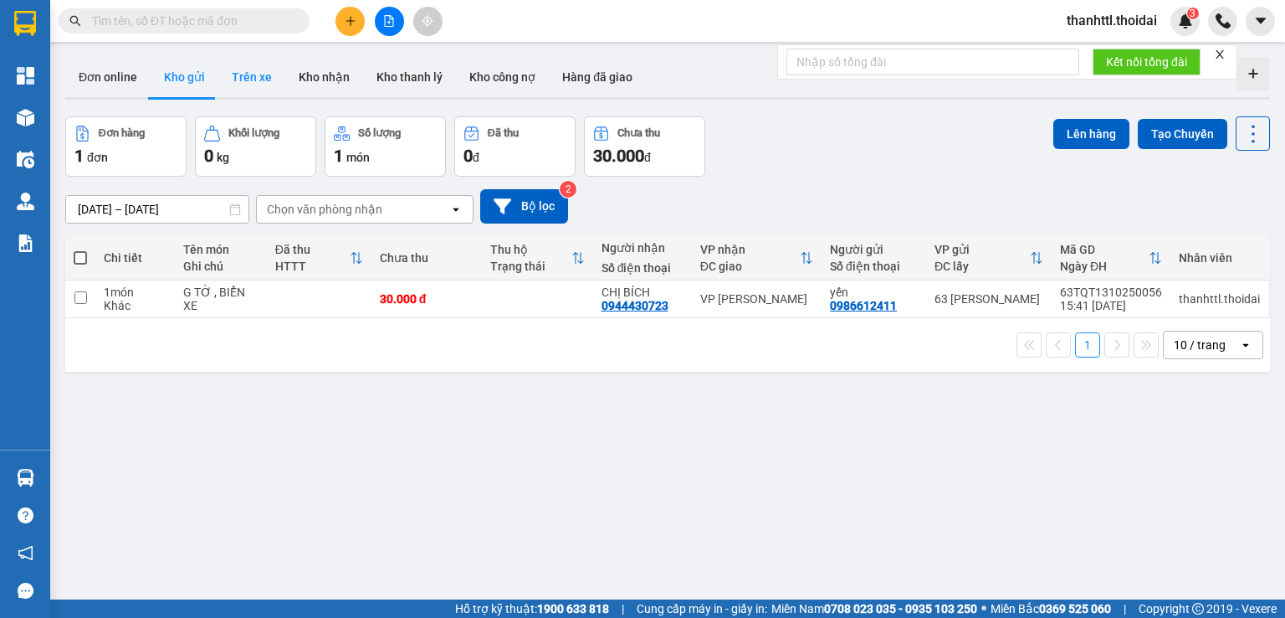
click at [251, 85] on button "Trên xe" at bounding box center [251, 77] width 67 height 40
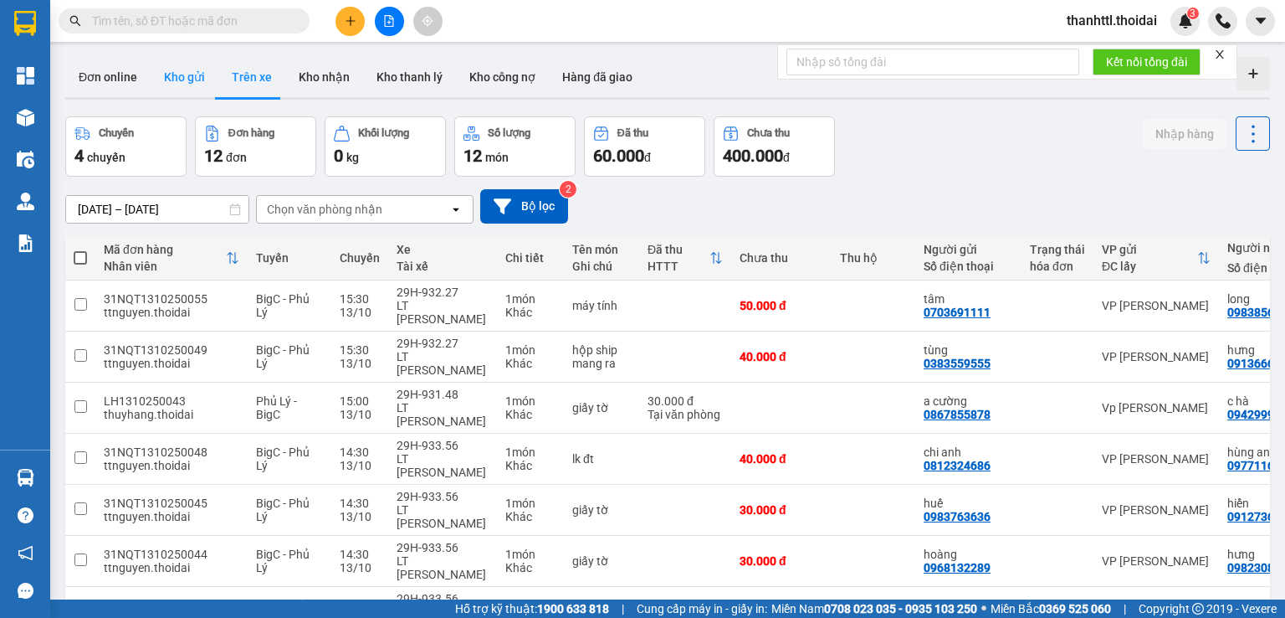
click at [178, 85] on button "Kho gửi" at bounding box center [185, 77] width 68 height 40
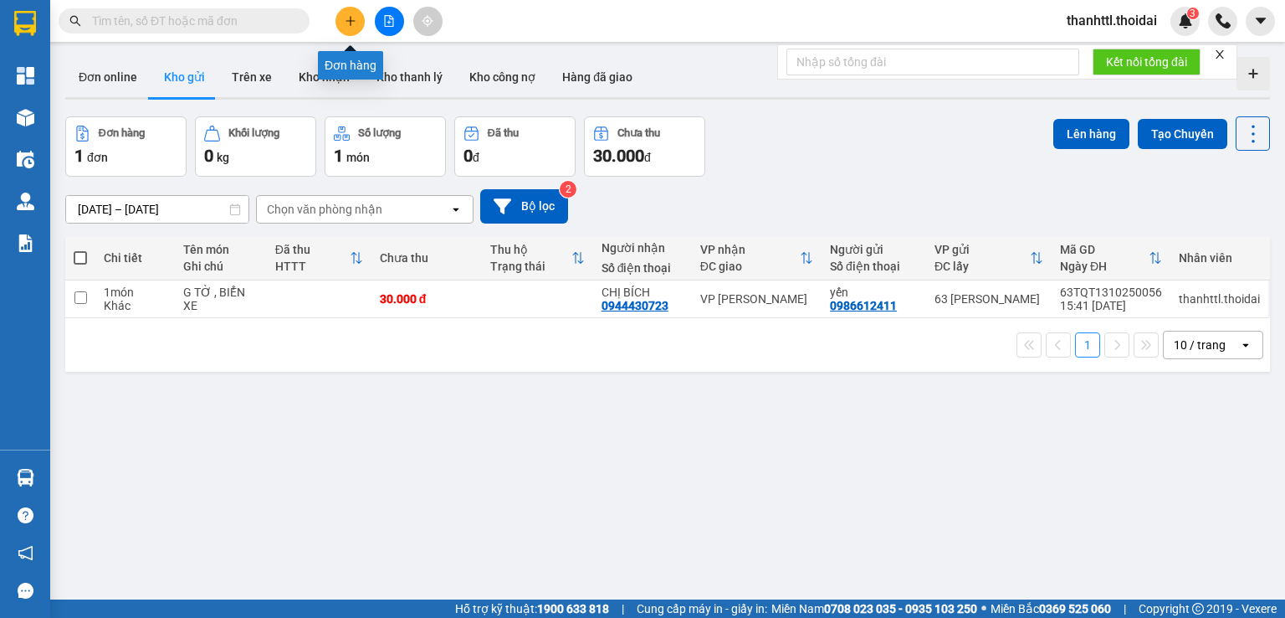
click at [356, 28] on button at bounding box center [350, 21] width 29 height 29
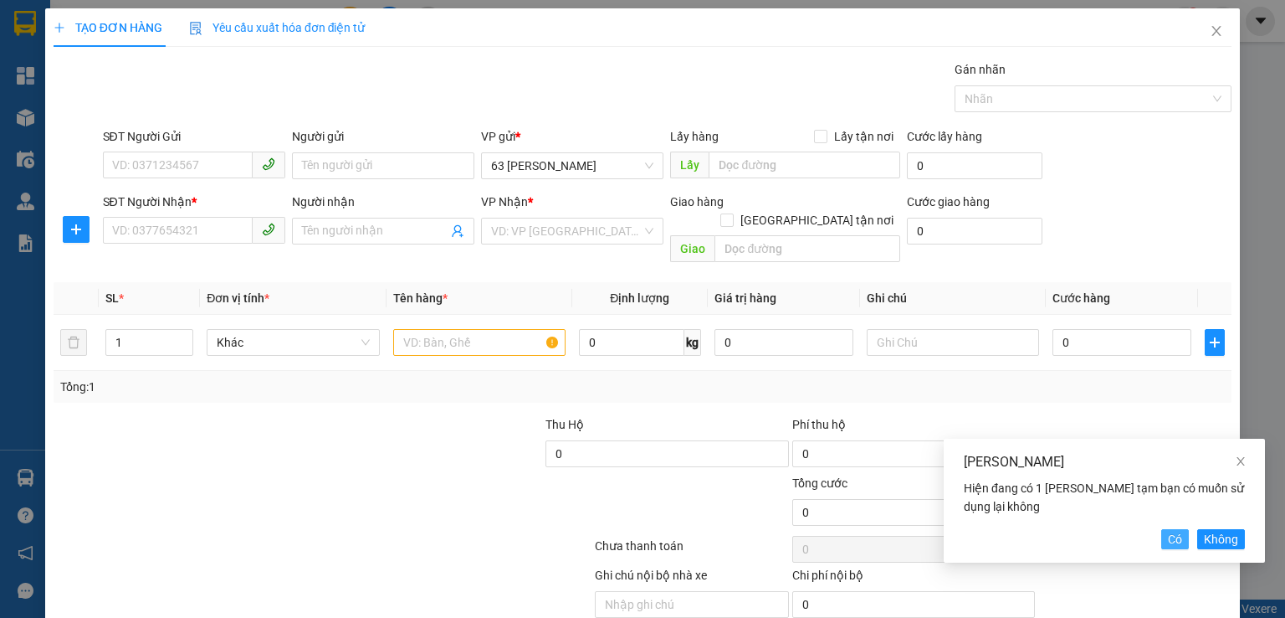
click at [1175, 541] on span "Có" at bounding box center [1175, 539] width 14 height 18
type input "0932233736"
type input "chú Đạo"
type input "0349619972"
type input "[PERSON_NAME]"
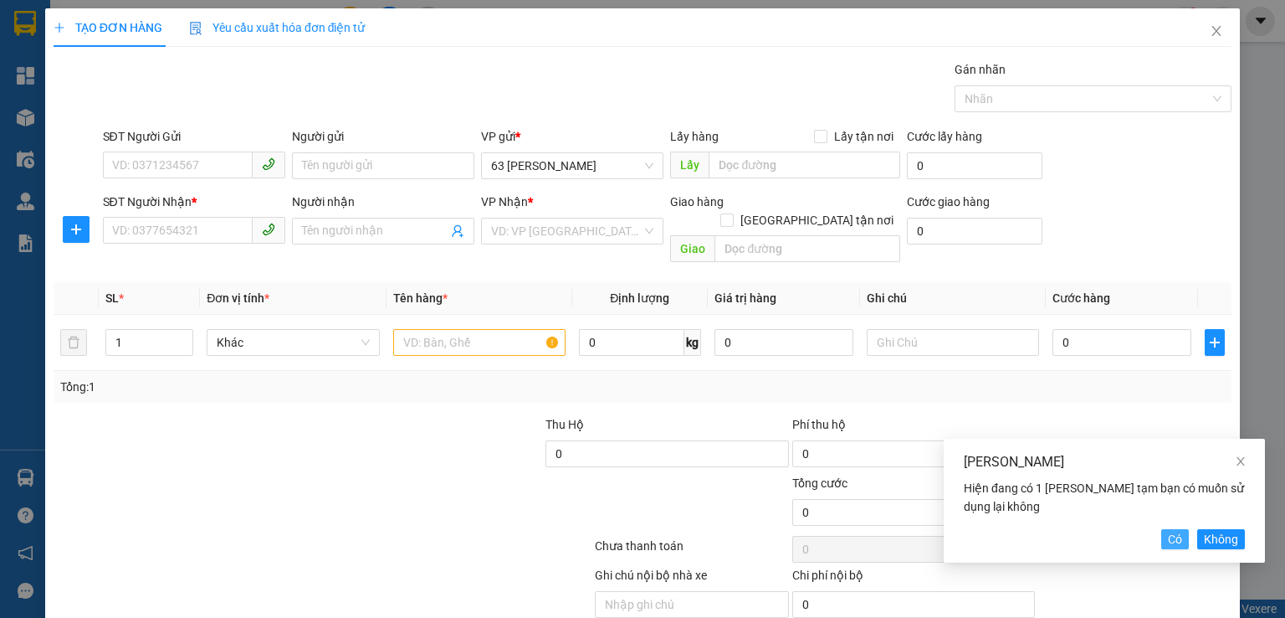
type input "rau m chuối , trứng , thịt"
type input "100.000"
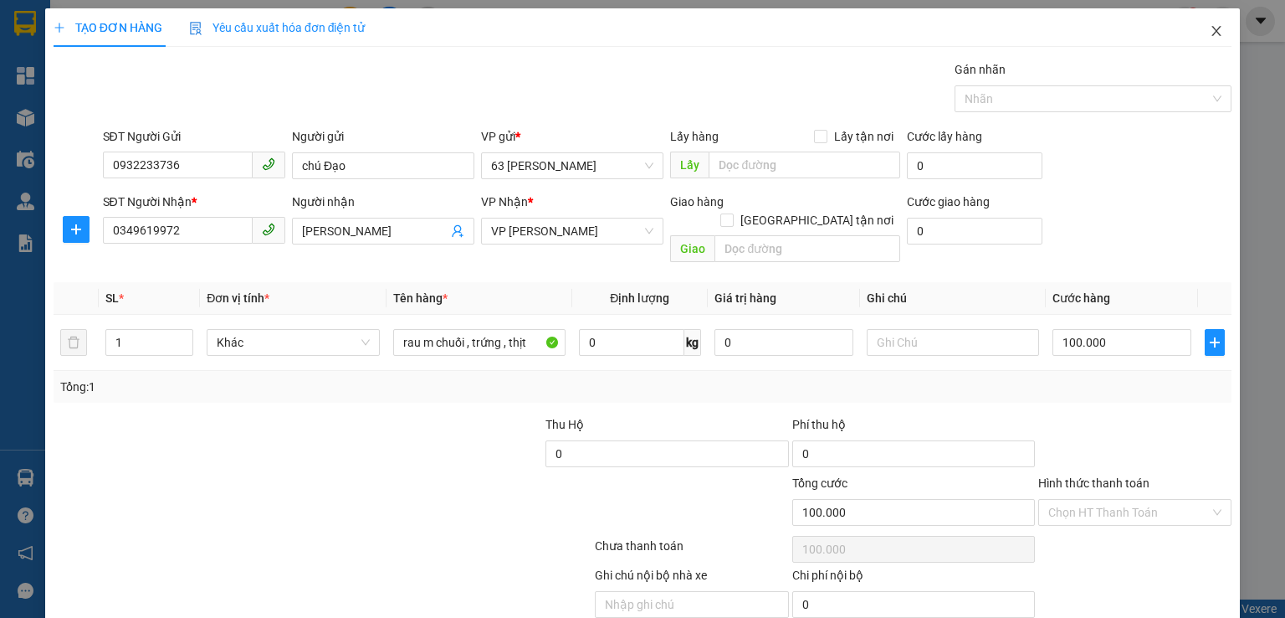
click at [1215, 37] on span "Close" at bounding box center [1216, 31] width 47 height 47
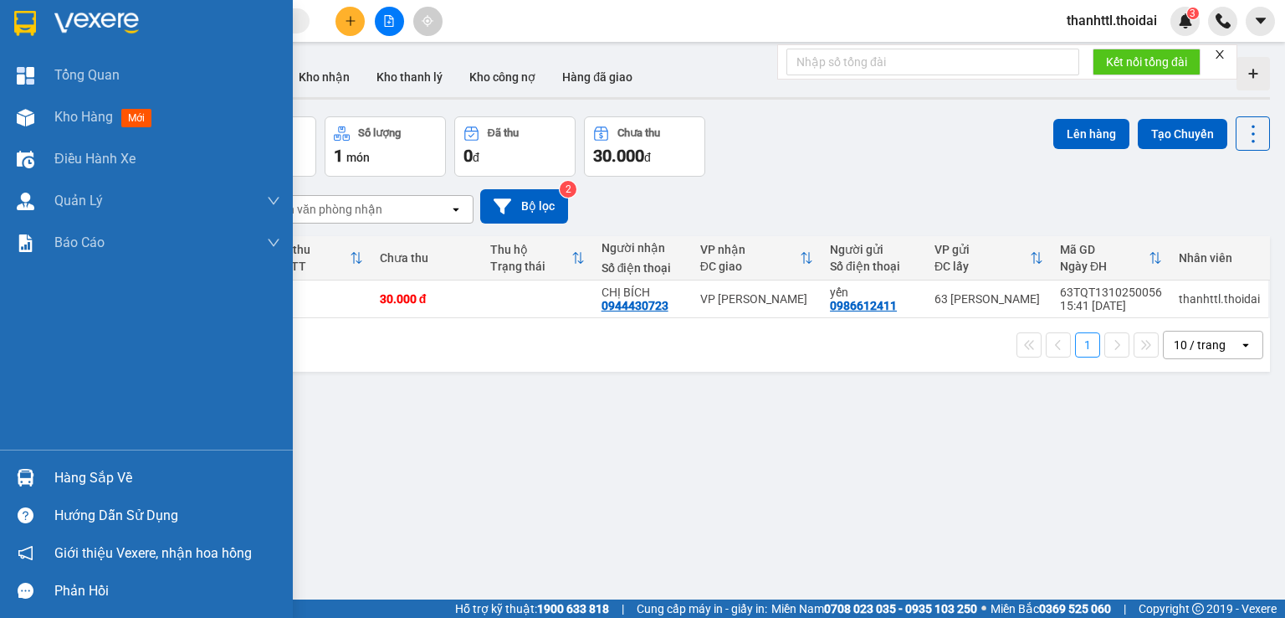
click at [89, 469] on div "Hàng sắp về" at bounding box center [167, 477] width 226 height 25
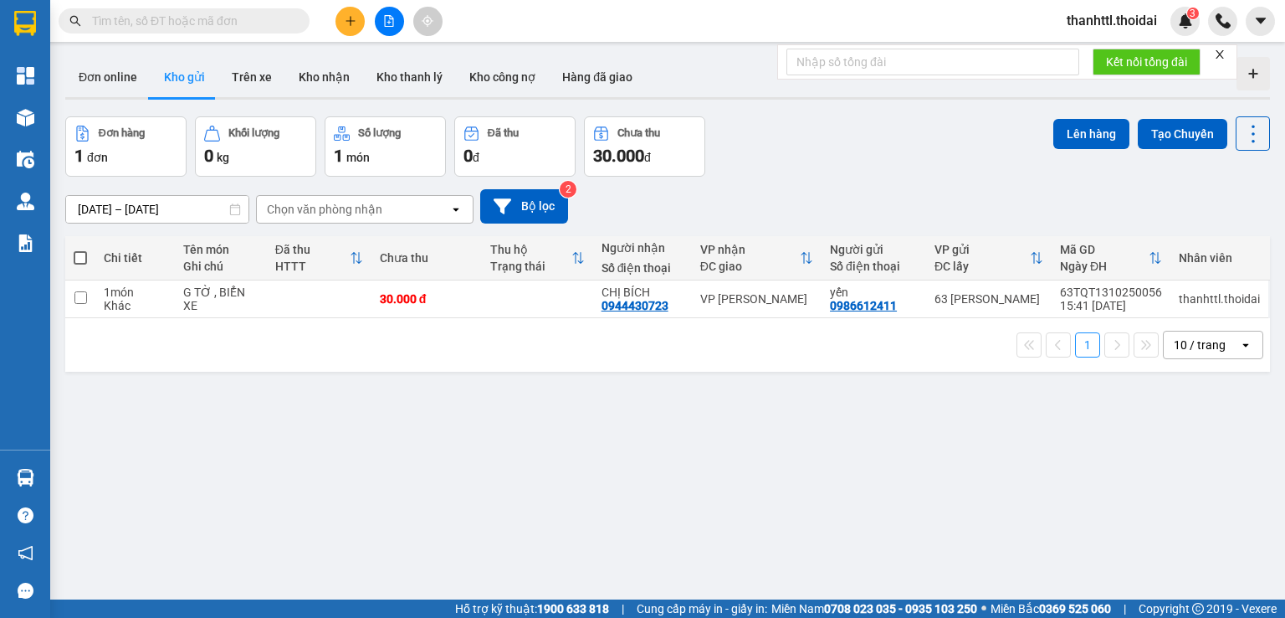
drag, startPoint x: 880, startPoint y: 508, endPoint x: 723, endPoint y: 198, distance: 346.9
click at [880, 498] on section "Kết quả tìm kiếm ( 90 ) Bộ lọc Mã ĐH Trạng thái Món hàng Thu hộ Tổng cước Chưa …" at bounding box center [642, 309] width 1285 height 618
click at [1166, 297] on icon at bounding box center [1172, 299] width 12 height 12
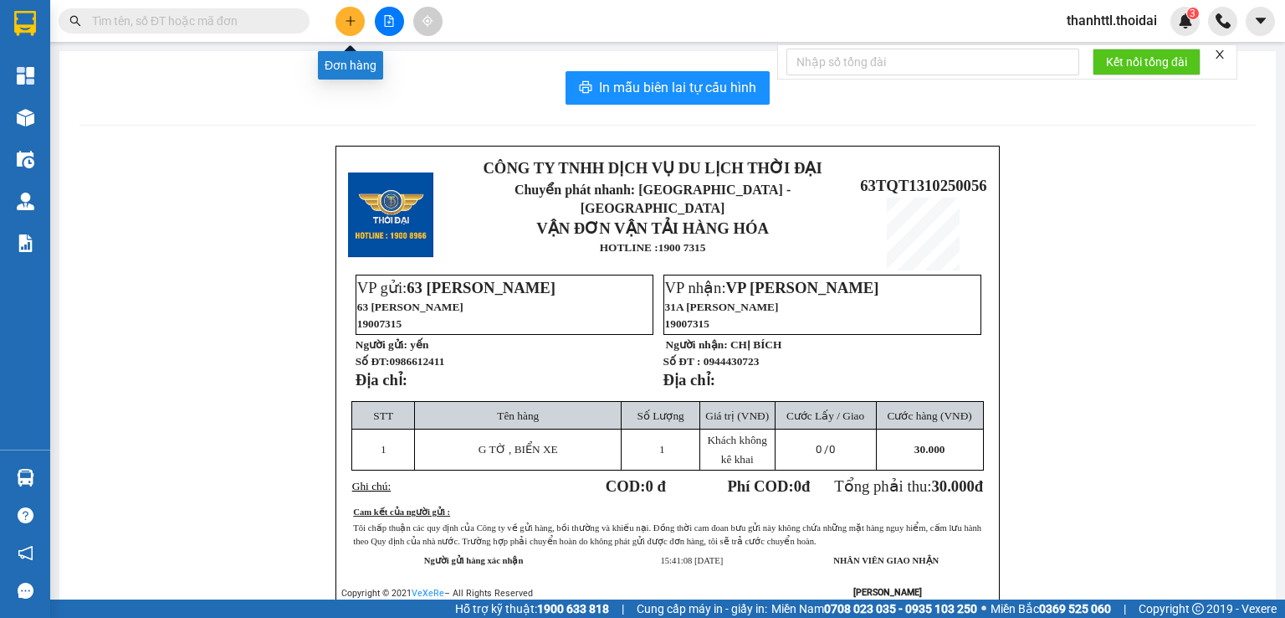
click at [341, 17] on button at bounding box center [350, 21] width 29 height 29
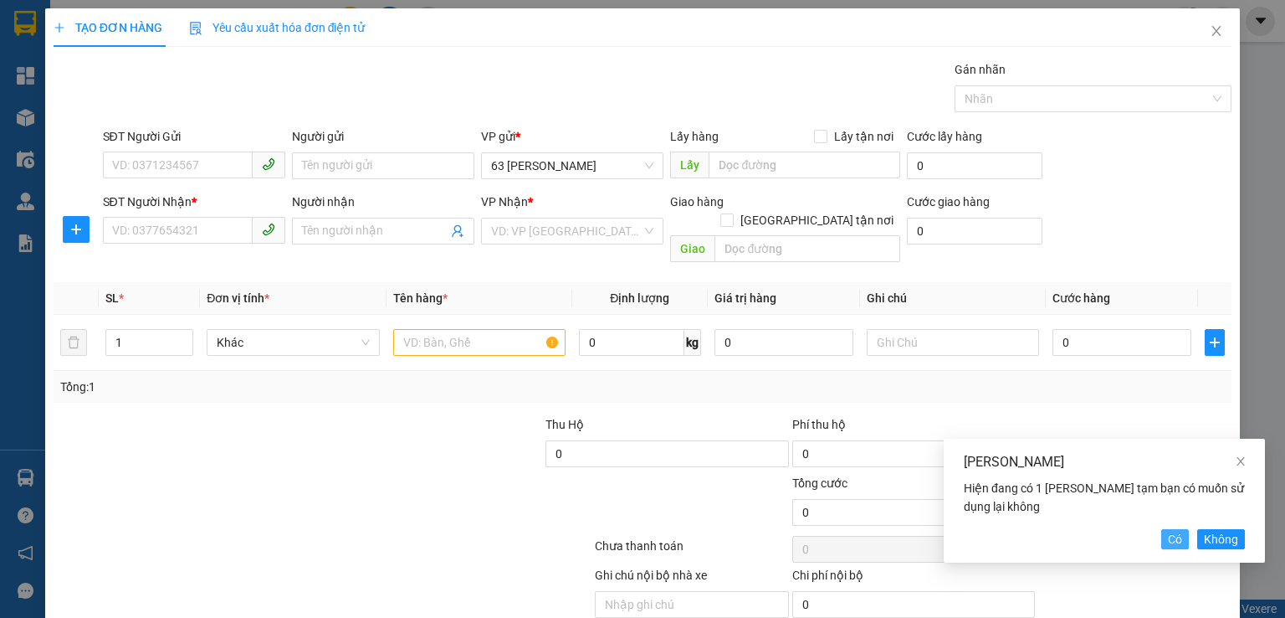
click at [1174, 546] on button "Có" at bounding box center [1176, 539] width 28 height 20
type input "0932233736"
type input "chú Đạo"
type input "0349619972"
type input "[PERSON_NAME]"
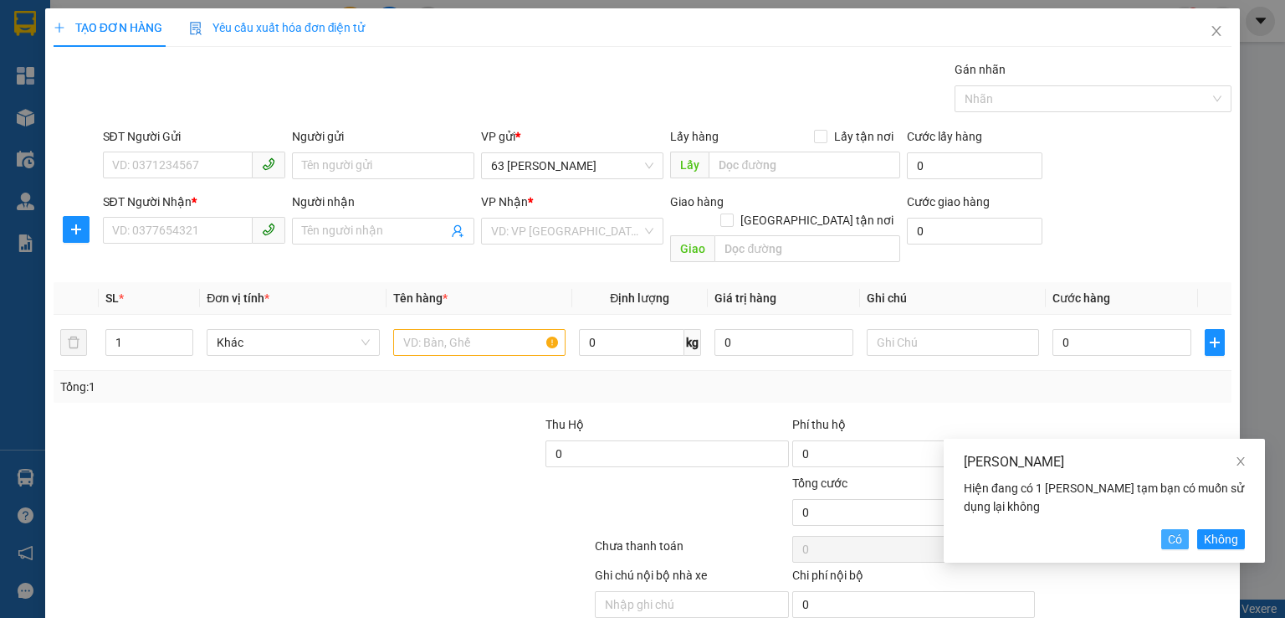
type input "rau m chuối , trứng , thịt"
type input "100.000"
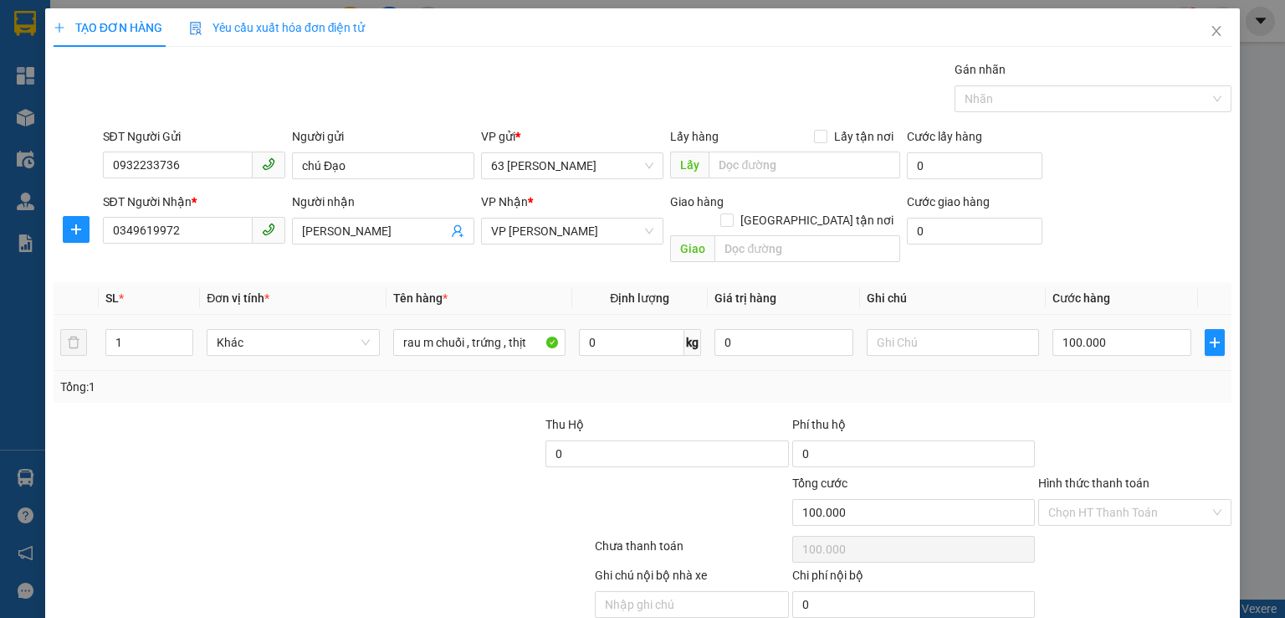
scroll to position [52, 0]
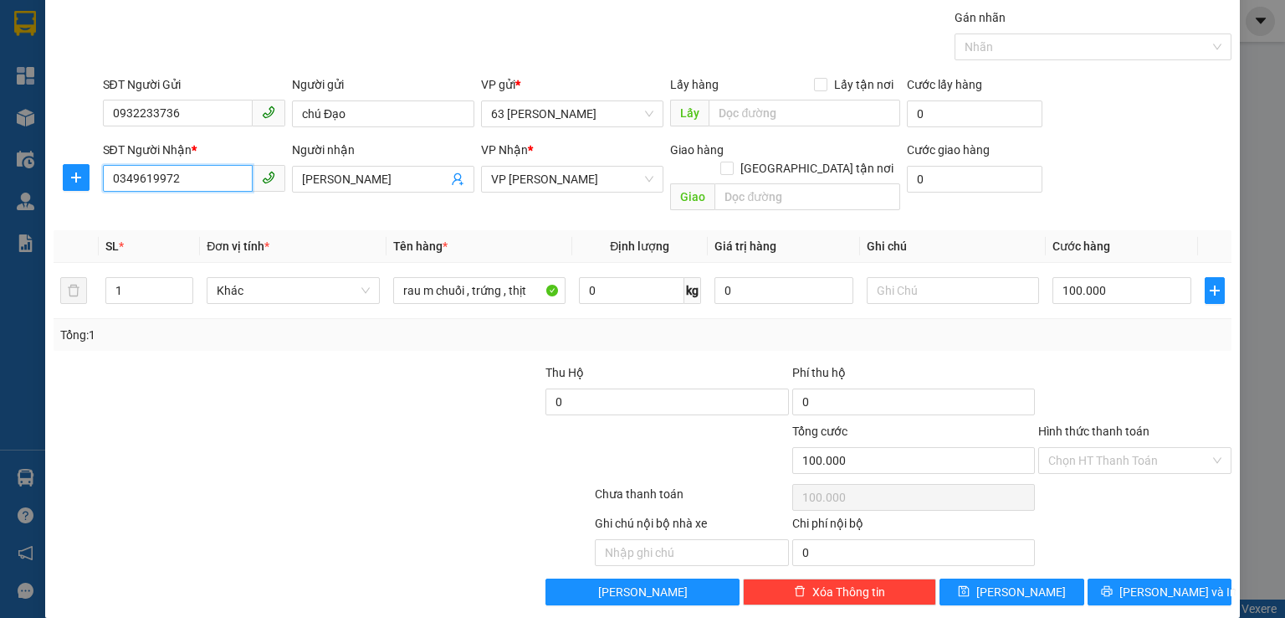
drag, startPoint x: 199, startPoint y: 178, endPoint x: 56, endPoint y: 197, distance: 144.3
click at [56, 197] on div "SĐT Người Nhận * 0349619972 0349619972 Người nhận [PERSON_NAME] VP Nhận * VP [P…" at bounding box center [643, 179] width 1182 height 77
click at [1113, 585] on icon "printer" at bounding box center [1107, 591] width 12 height 12
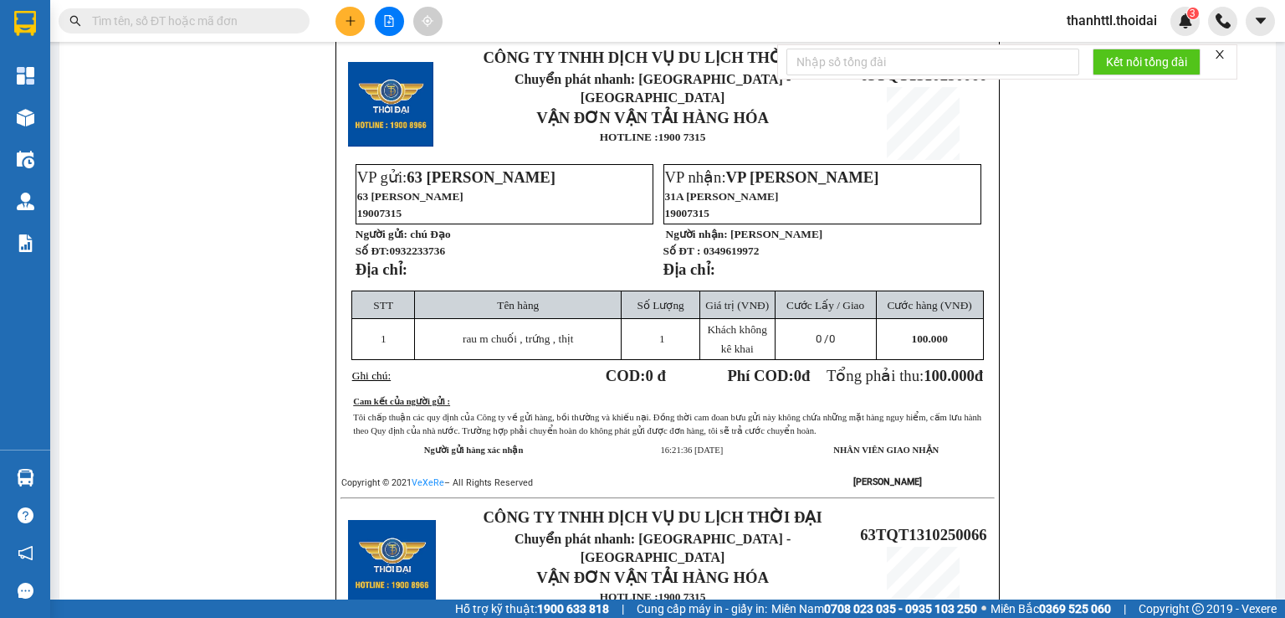
scroll to position [27, 0]
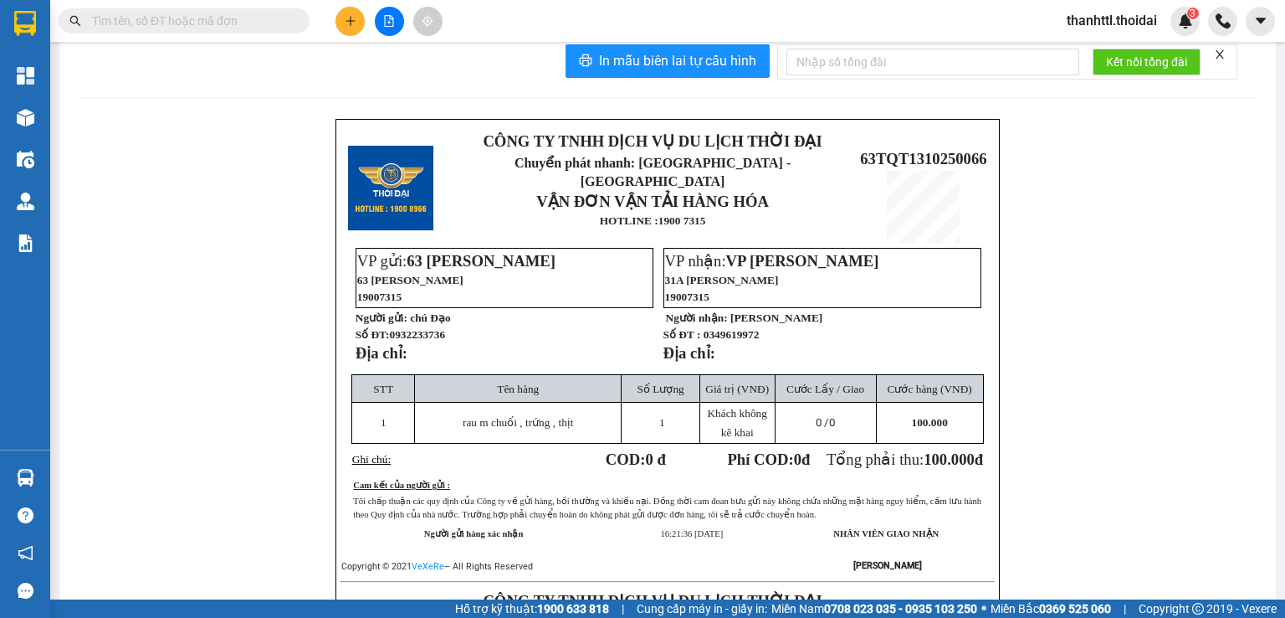
drag, startPoint x: 1121, startPoint y: 336, endPoint x: 777, endPoint y: 101, distance: 417.4
click at [1059, 269] on div "CÔNG TY TNHH DỊCH VỤ DU LỊCH THỜI ĐẠI Chuyển phát nhanh: [GEOGRAPHIC_DATA] - HÀ…" at bounding box center [668, 600] width 1177 height 962
drag, startPoint x: 1040, startPoint y: 341, endPoint x: 535, endPoint y: 265, distance: 511.2
click at [914, 316] on div "CÔNG TY TNHH DỊCH VỤ DU LỊCH THỜI ĐẠI Chuyển phát nhanh: [GEOGRAPHIC_DATA] - HÀ…" at bounding box center [668, 600] width 1177 height 962
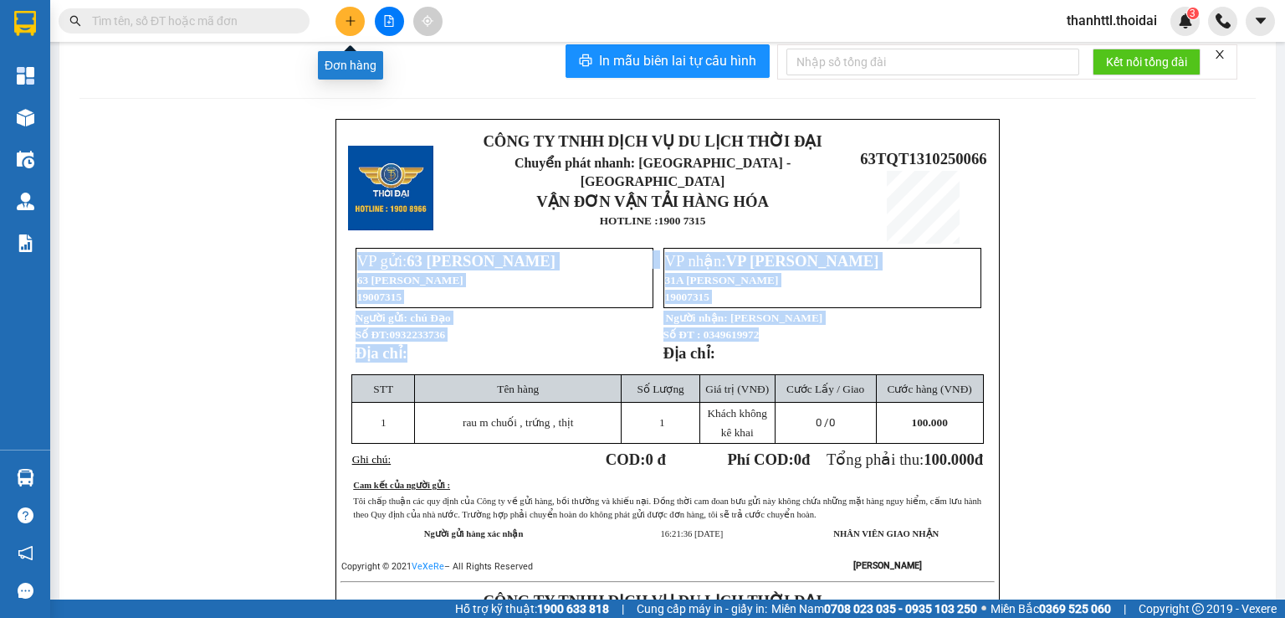
click at [350, 20] on icon "plus" at bounding box center [350, 20] width 1 height 9
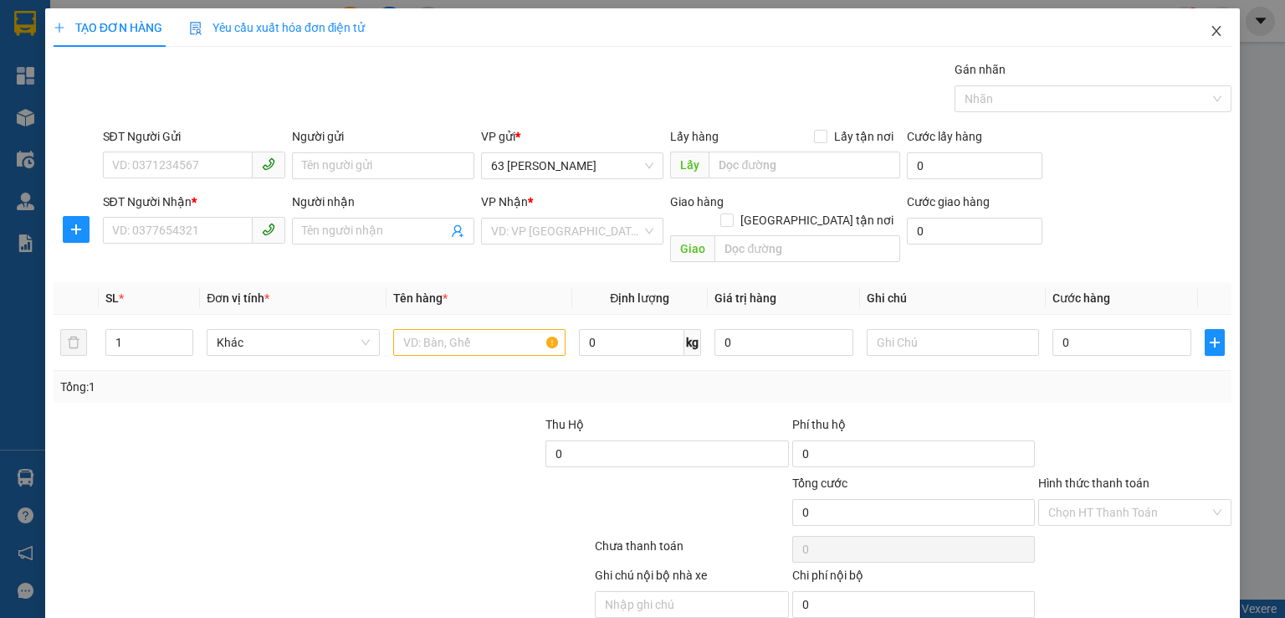
click at [1210, 32] on icon "close" at bounding box center [1216, 30] width 13 height 13
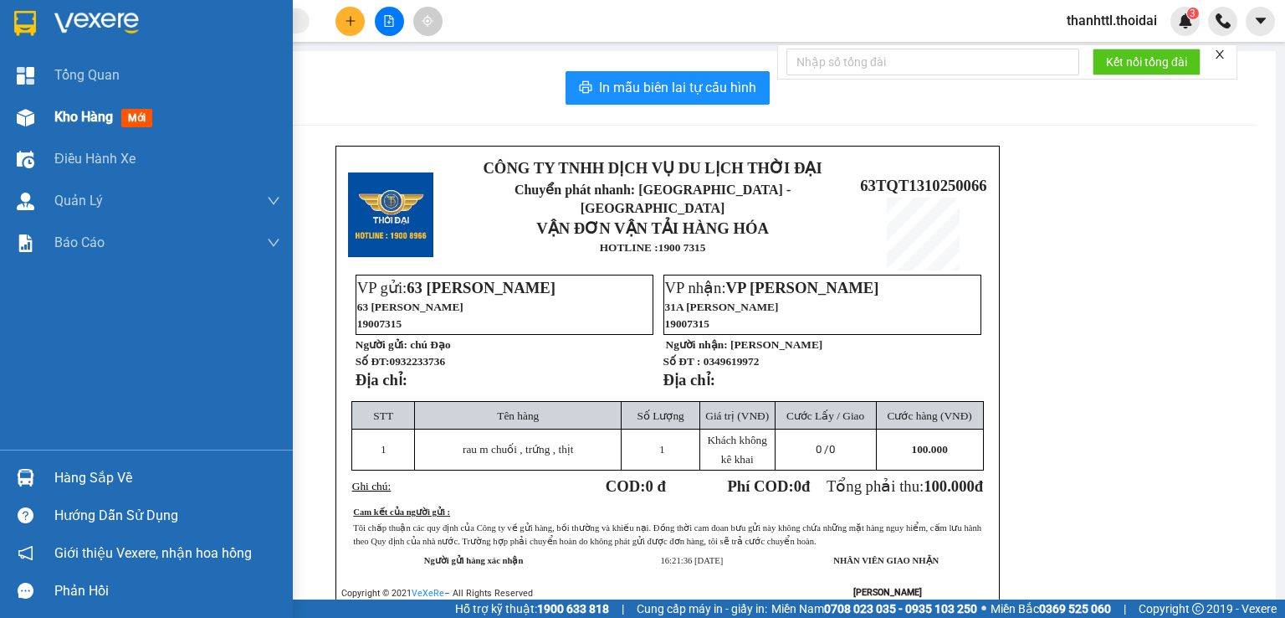
click at [80, 115] on span "Kho hàng" at bounding box center [83, 117] width 59 height 16
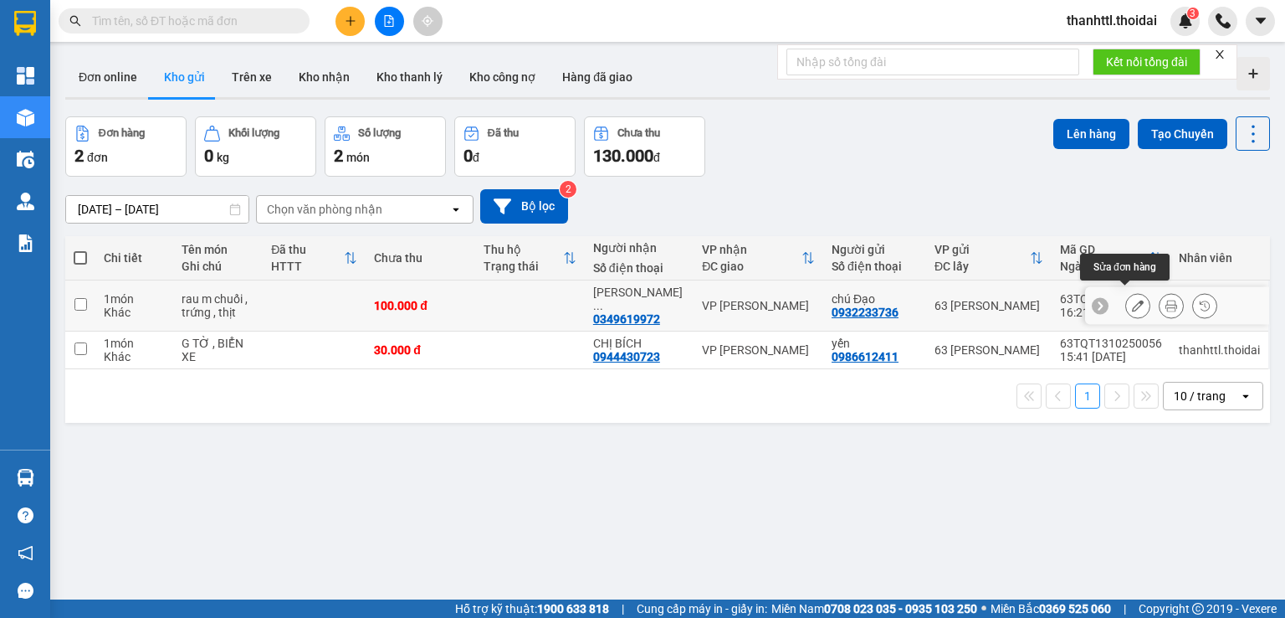
click at [1132, 300] on icon at bounding box center [1138, 306] width 12 height 12
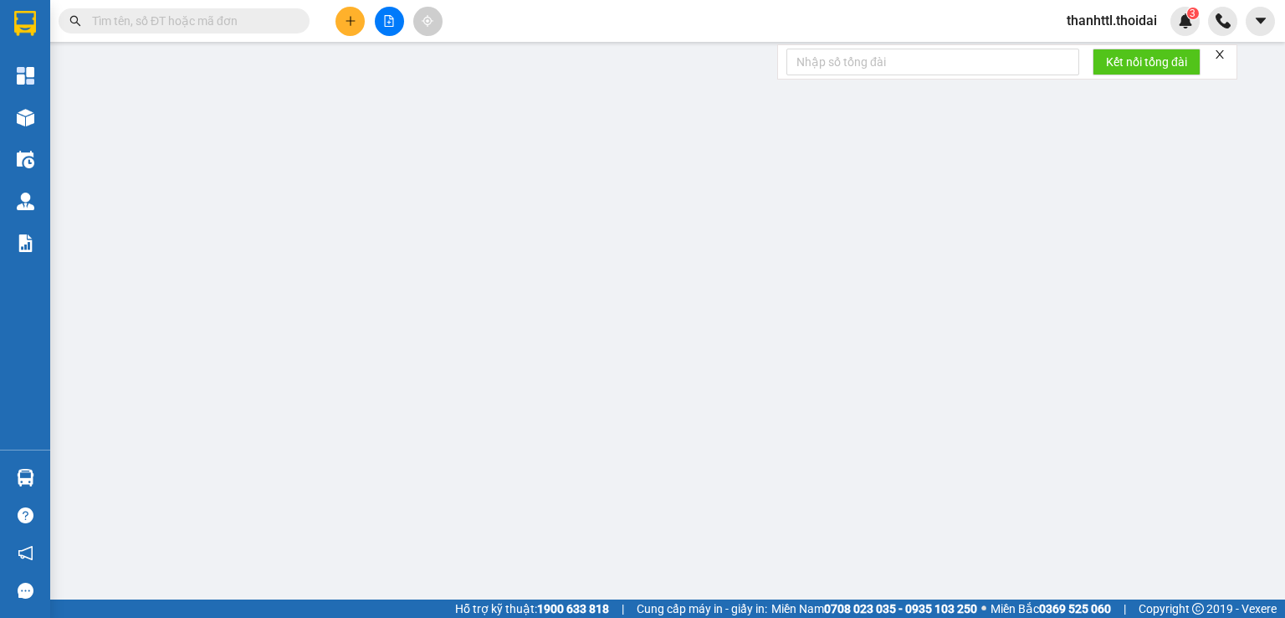
type input "0932233736"
type input "chú Đạo"
type input "0349619972"
type input "[PERSON_NAME]"
type input "0"
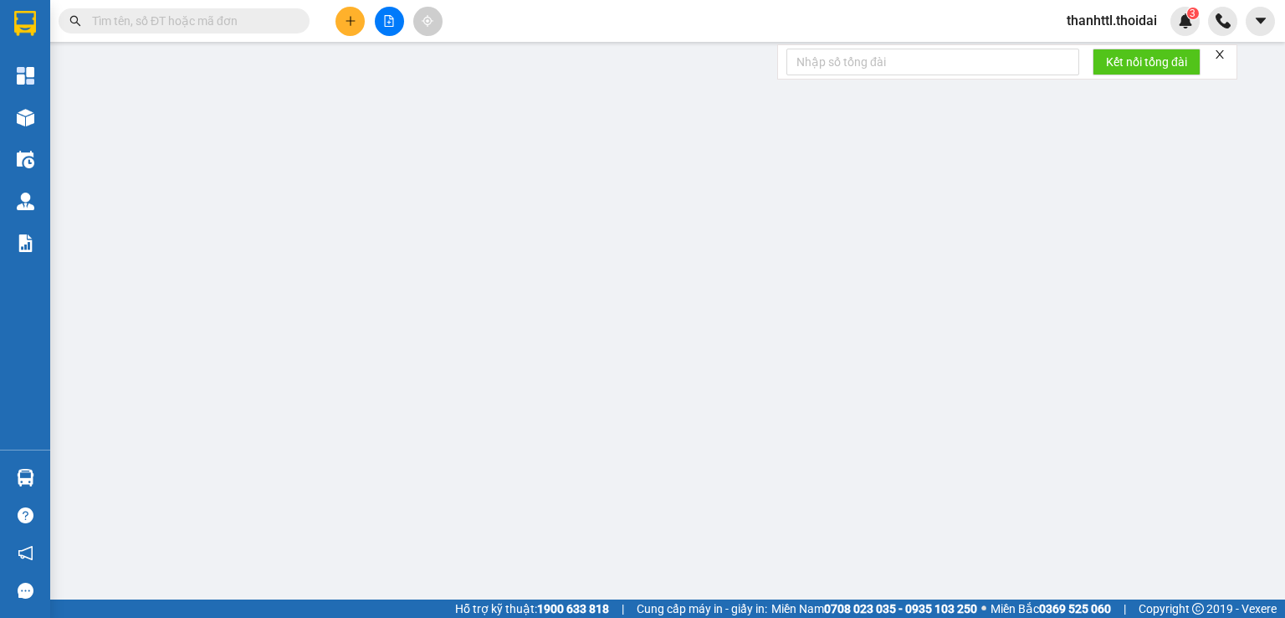
type input "100.000"
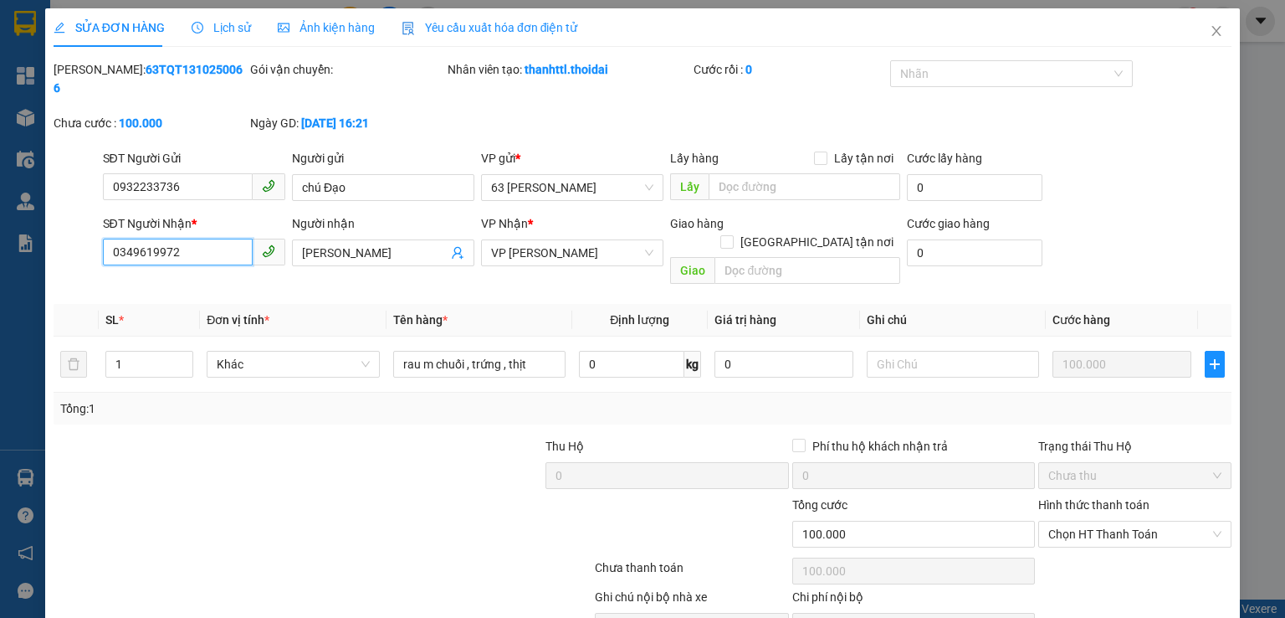
drag, startPoint x: 203, startPoint y: 235, endPoint x: 74, endPoint y: 242, distance: 129.9
click at [74, 242] on div "SĐT Người Nhận * 0349619972 0349619972 Người nhận [PERSON_NAME] VP Nhận * VP [P…" at bounding box center [643, 252] width 1182 height 77
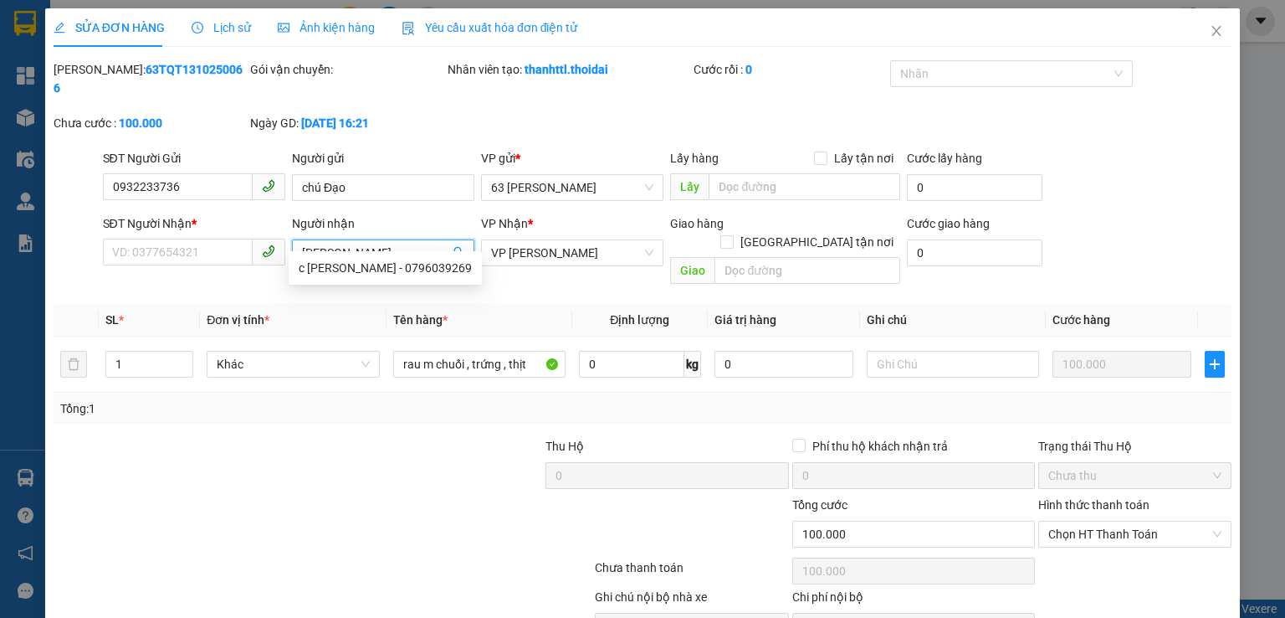
paste input "0349619972"
click at [376, 244] on input "Nguyễn Thị Hiên0349619972" at bounding box center [375, 253] width 146 height 18
type input "[PERSON_NAME] 0349619972"
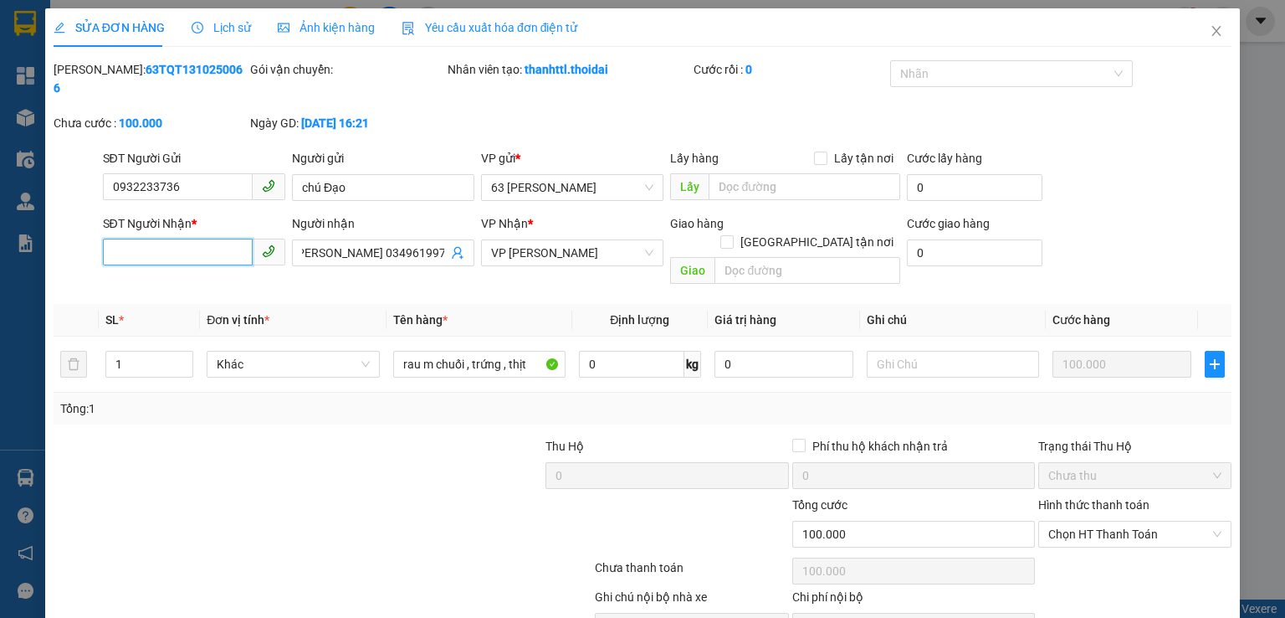
scroll to position [0, 0]
click at [190, 239] on input "SĐT Người Nhận *" at bounding box center [178, 252] width 150 height 27
click at [142, 239] on input "08666106805" at bounding box center [178, 252] width 150 height 27
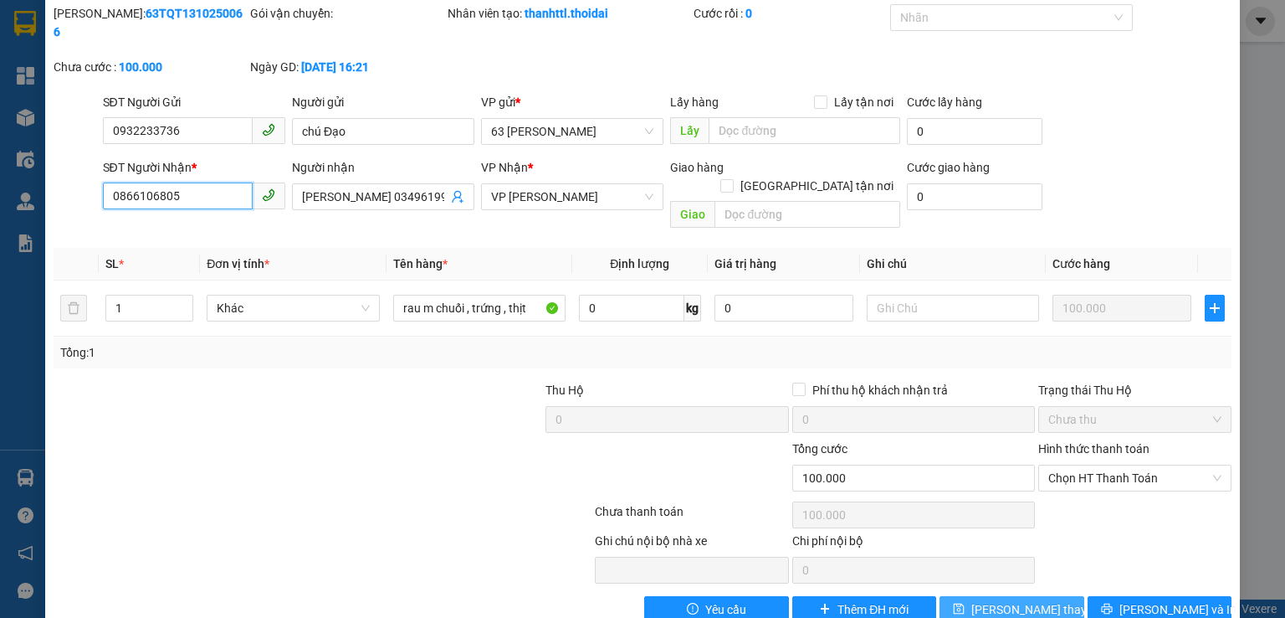
type input "0866106805"
drag, startPoint x: 1011, startPoint y: 569, endPoint x: 1123, endPoint y: 574, distance: 112.3
click at [1123, 596] on div "Yêu cầu Thêm ĐH mới [PERSON_NAME] thay đổi [PERSON_NAME] và In" at bounding box center [643, 609] width 1182 height 27
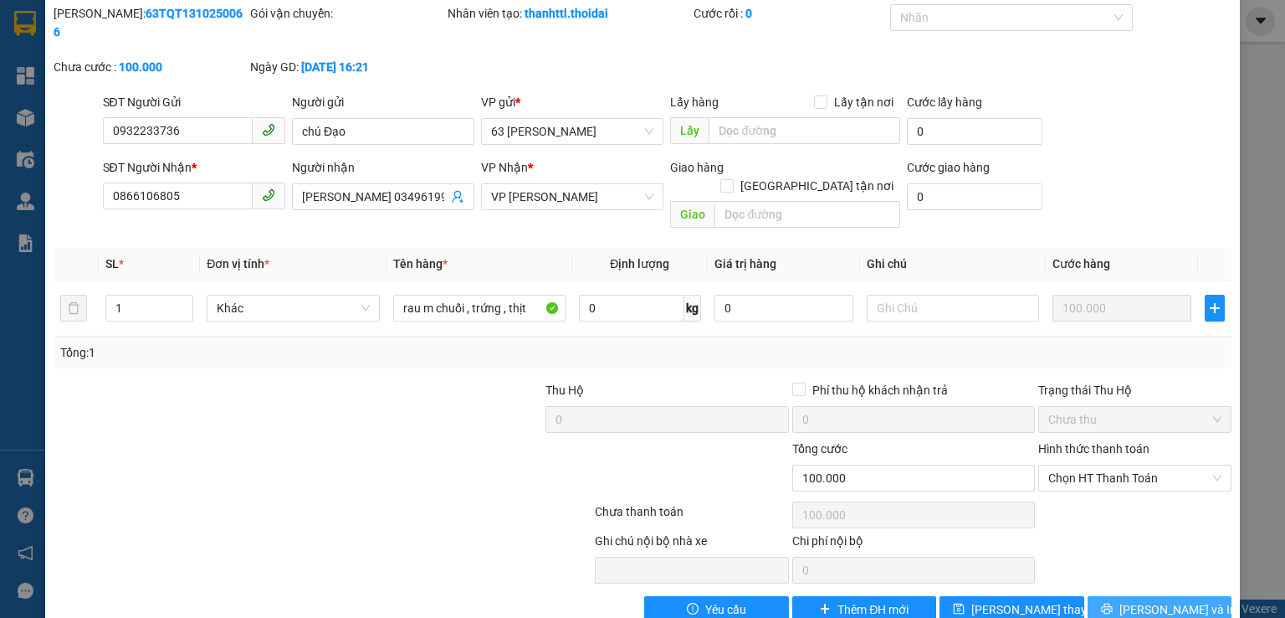
click at [1113, 603] on icon "printer" at bounding box center [1107, 609] width 12 height 12
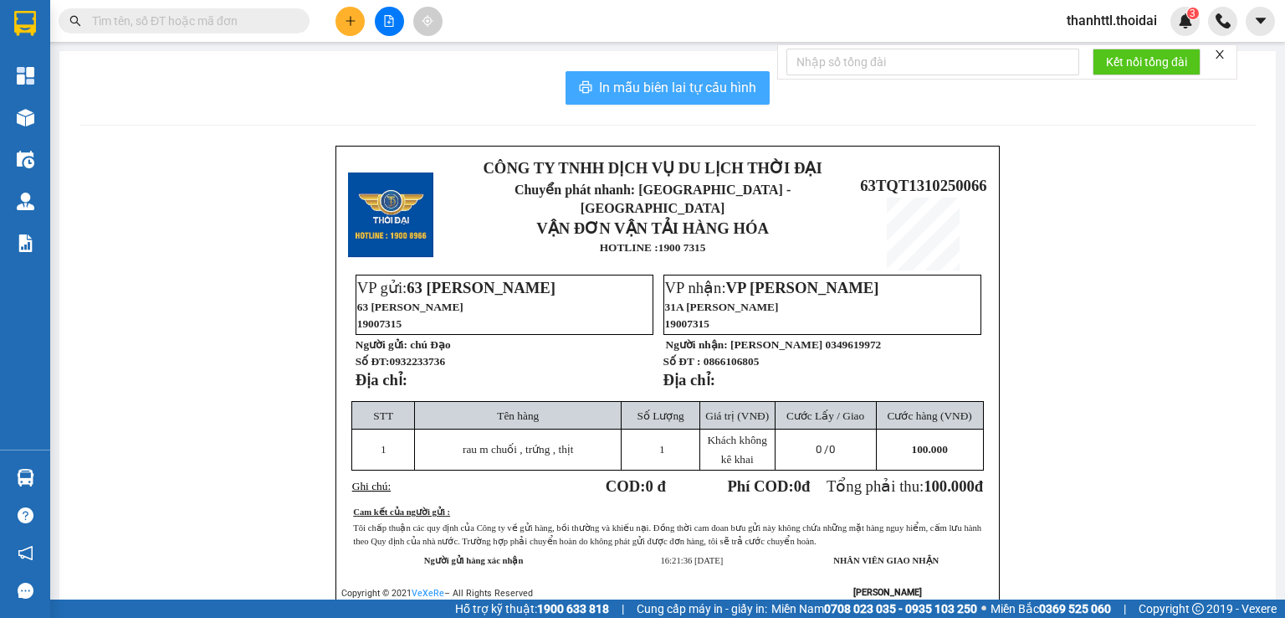
click at [653, 90] on span "In mẫu biên lai tự cấu hình" at bounding box center [677, 87] width 157 height 21
